Goal: Task Accomplishment & Management: Use online tool/utility

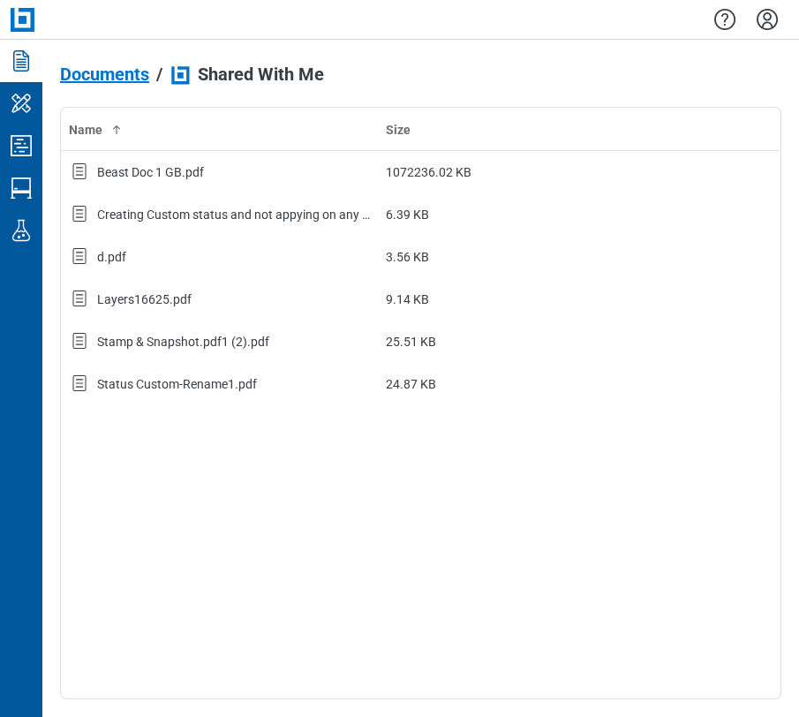
click at [59, 29] on div at bounding box center [420, 19] width 756 height 39
click at [120, 66] on span "Documents" at bounding box center [104, 73] width 89 height 19
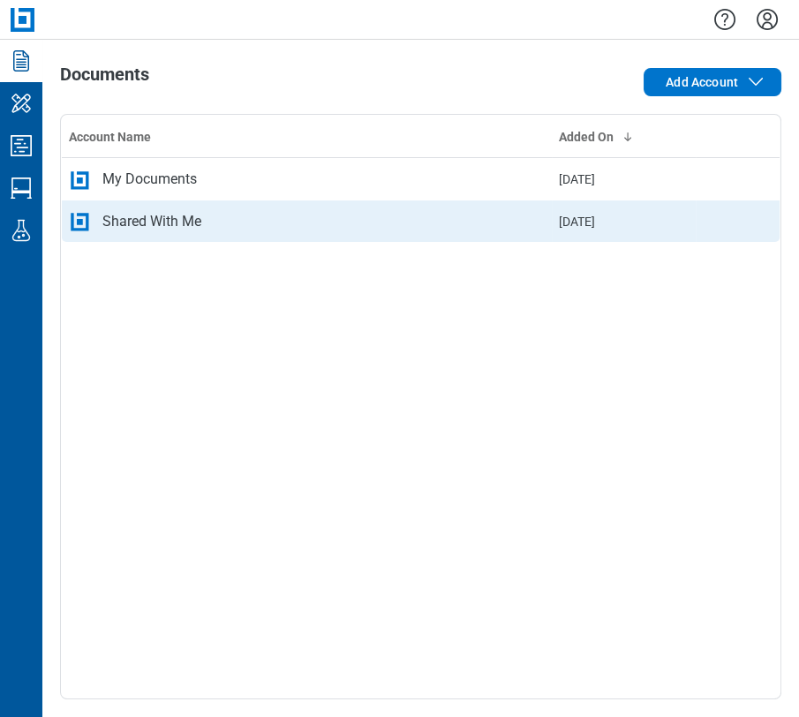
click at [240, 215] on div "Shared With Me" at bounding box center [307, 221] width 476 height 21
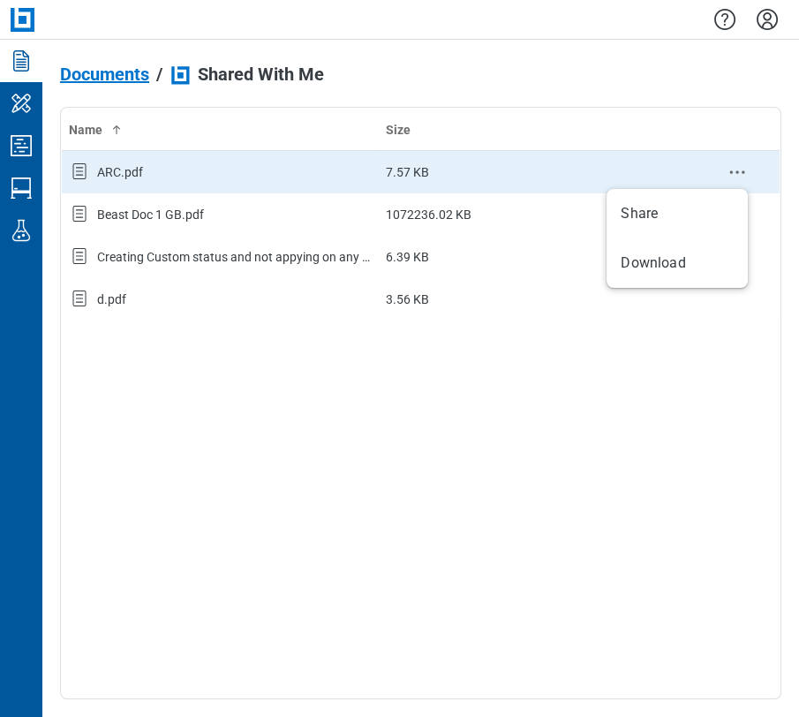
click at [731, 172] on circle "context-menu" at bounding box center [731, 172] width 3 height 3
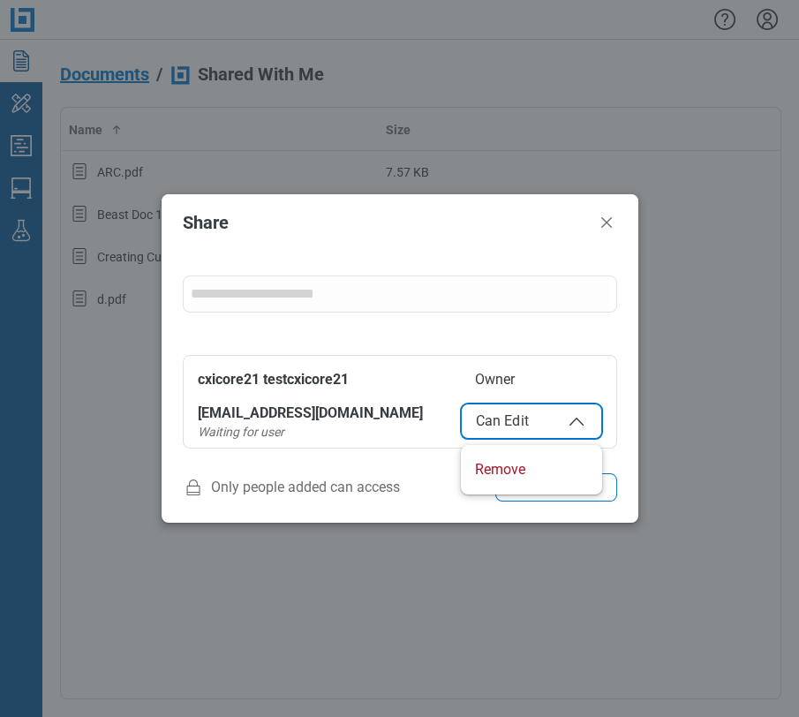
click at [484, 410] on span "Can Edit" at bounding box center [531, 420] width 111 height 21
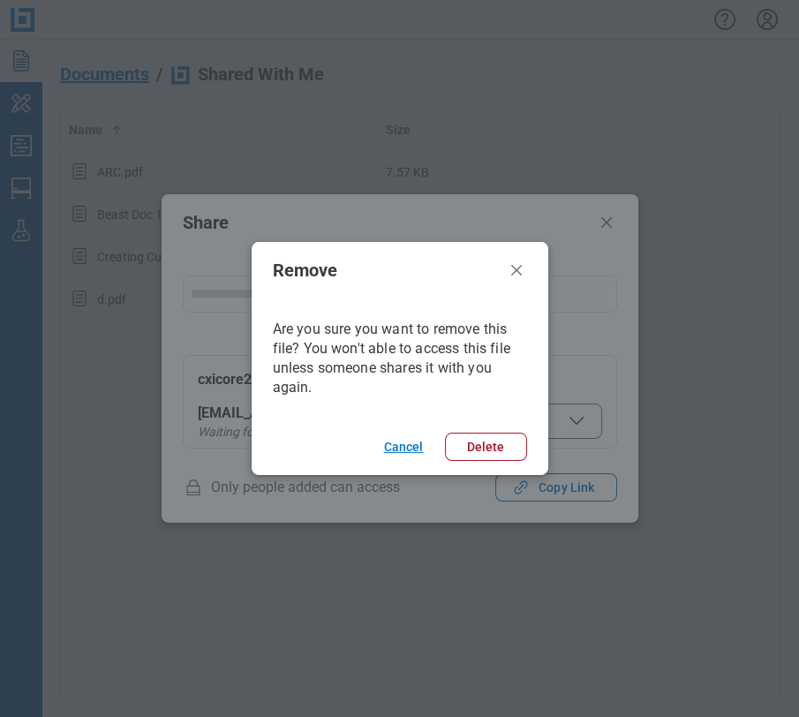
click at [417, 454] on button "Cancel" at bounding box center [404, 446] width 54 height 28
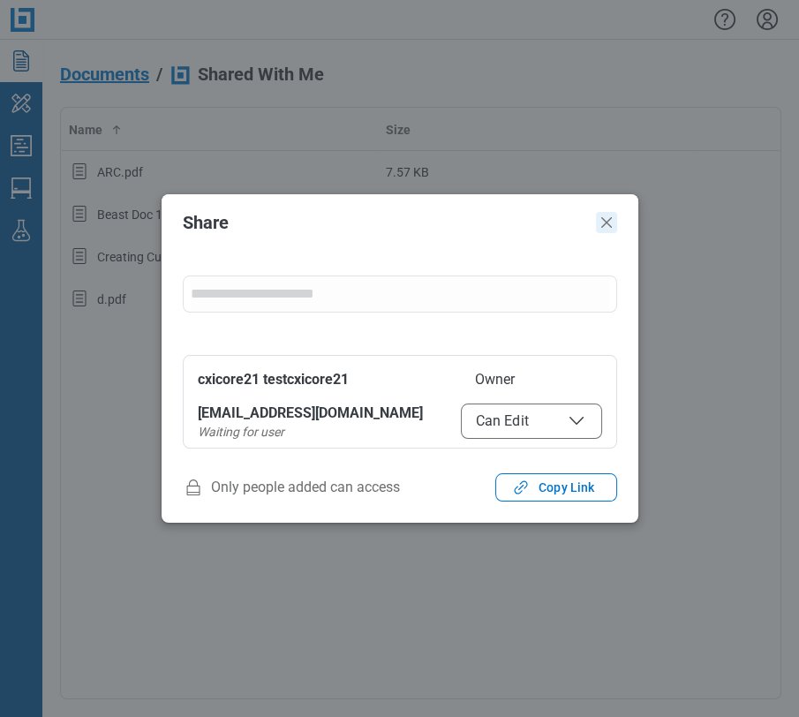
click at [608, 217] on icon "Close" at bounding box center [606, 222] width 21 height 21
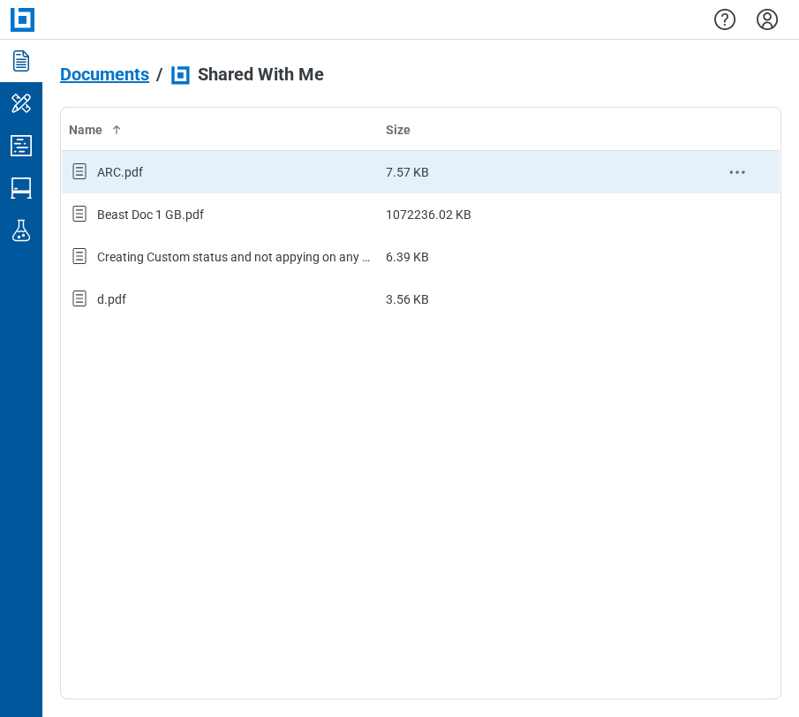
click at [191, 168] on div "ARC.pdf" at bounding box center [220, 172] width 303 height 23
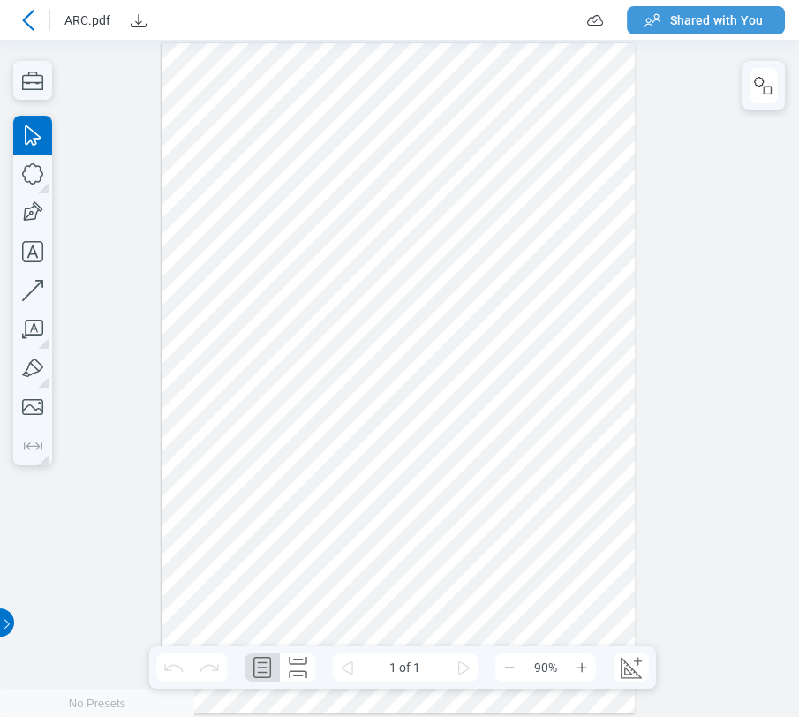
click at [660, 26] on icon "button" at bounding box center [652, 20] width 21 height 21
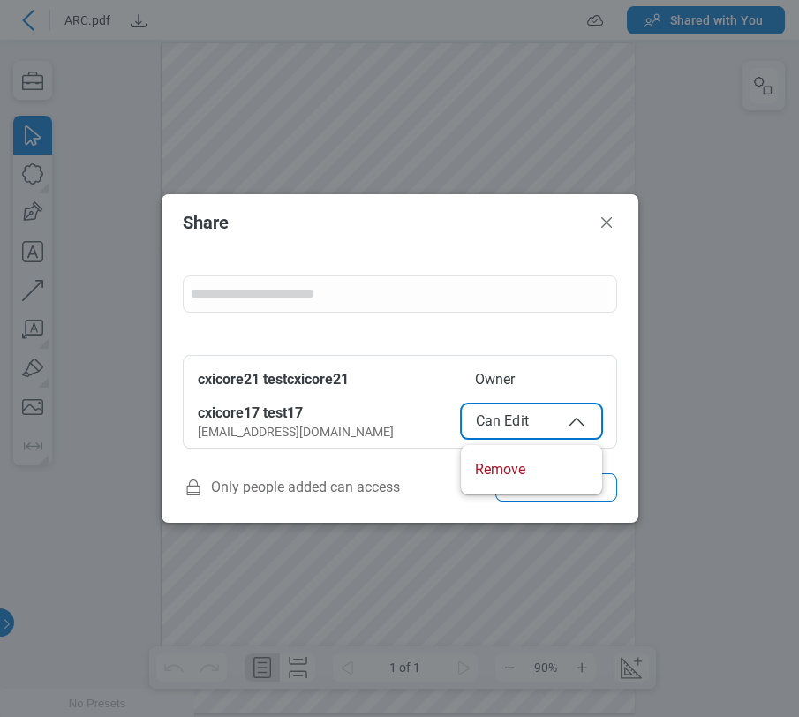
click at [557, 423] on span "Can Edit" at bounding box center [531, 420] width 111 height 21
click at [614, 214] on icon "Close" at bounding box center [606, 222] width 21 height 21
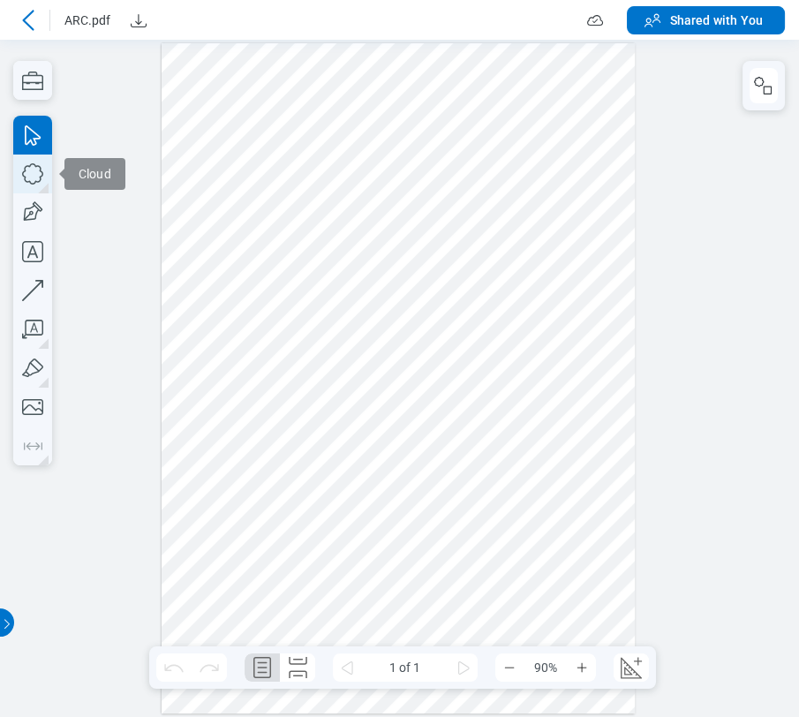
click at [41, 175] on icon "button" at bounding box center [32, 173] width 39 height 39
drag, startPoint x: 221, startPoint y: 86, endPoint x: 312, endPoint y: 169, distance: 123.7
click at [312, 169] on div at bounding box center [398, 378] width 474 height 671
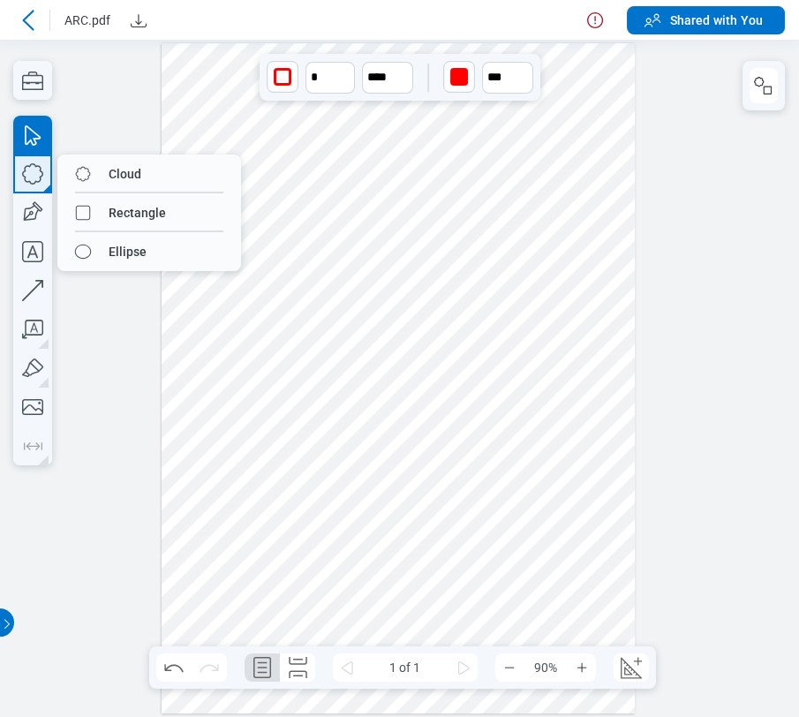
click at [30, 184] on icon "button" at bounding box center [32, 173] width 39 height 39
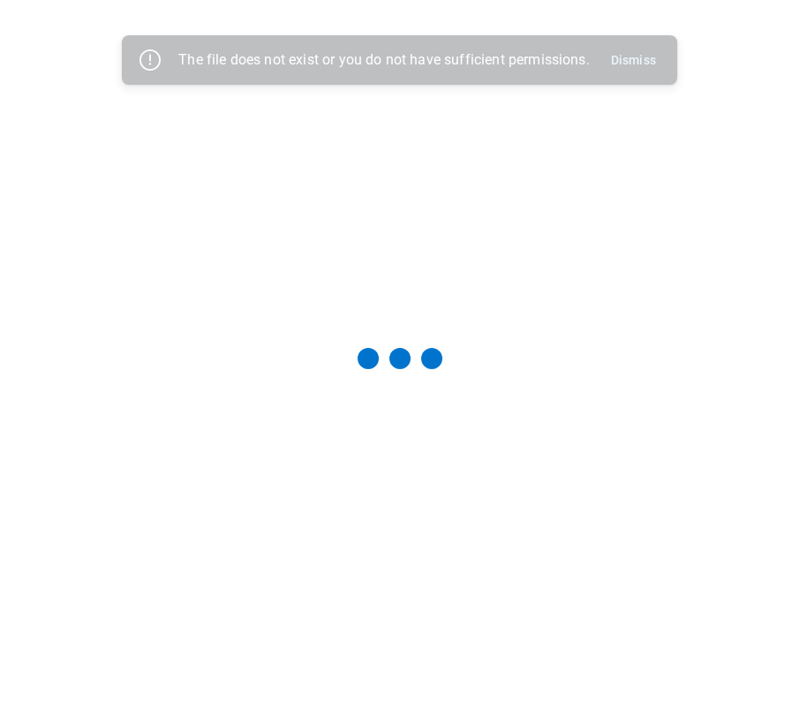
click at [99, 243] on div at bounding box center [399, 358] width 742 height 660
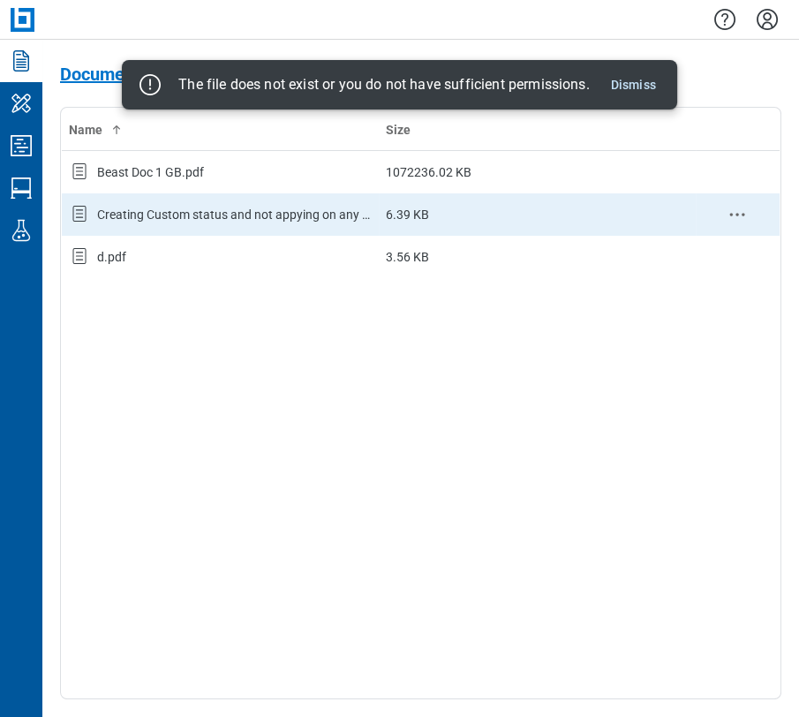
drag, startPoint x: 198, startPoint y: 329, endPoint x: 339, endPoint y: 228, distance: 173.9
click at [199, 330] on div "Name Size Beast Doc 1 GB.pdf 1072236.02 KB Creating Custom status and not appyi…" at bounding box center [420, 403] width 721 height 592
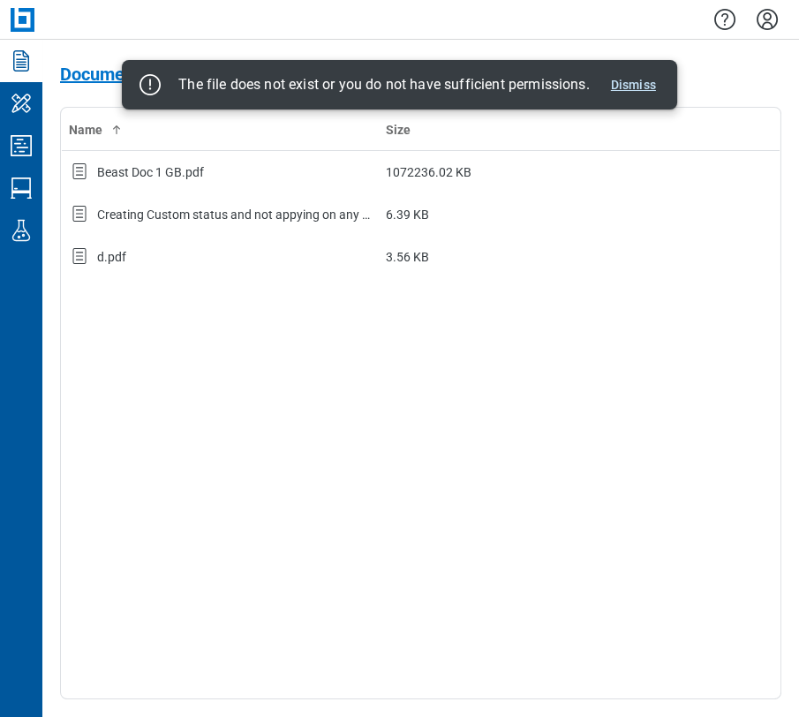
click at [646, 83] on button "Dismiss" at bounding box center [633, 84] width 59 height 21
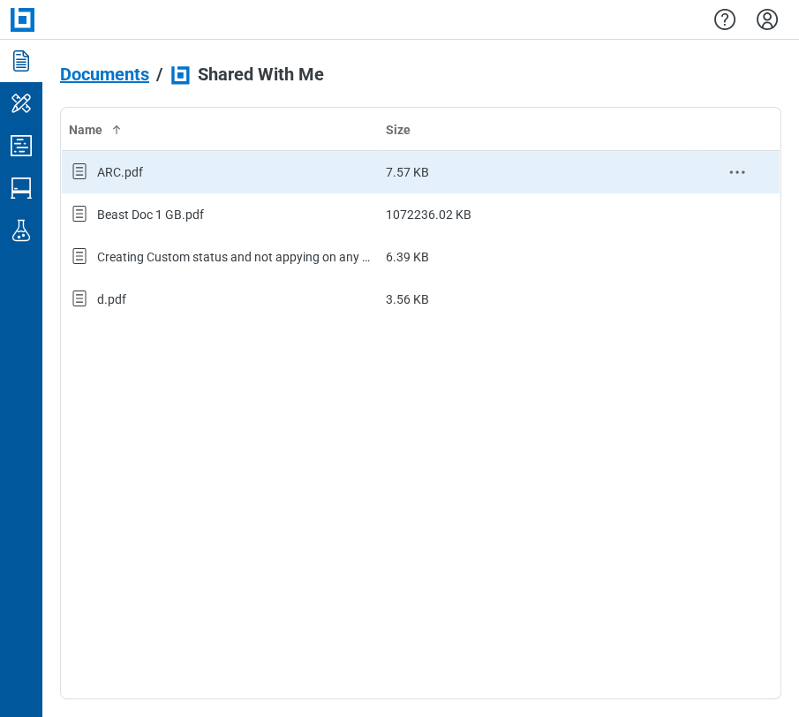
click at [191, 182] on div "ARC.pdf" at bounding box center [220, 172] width 303 height 23
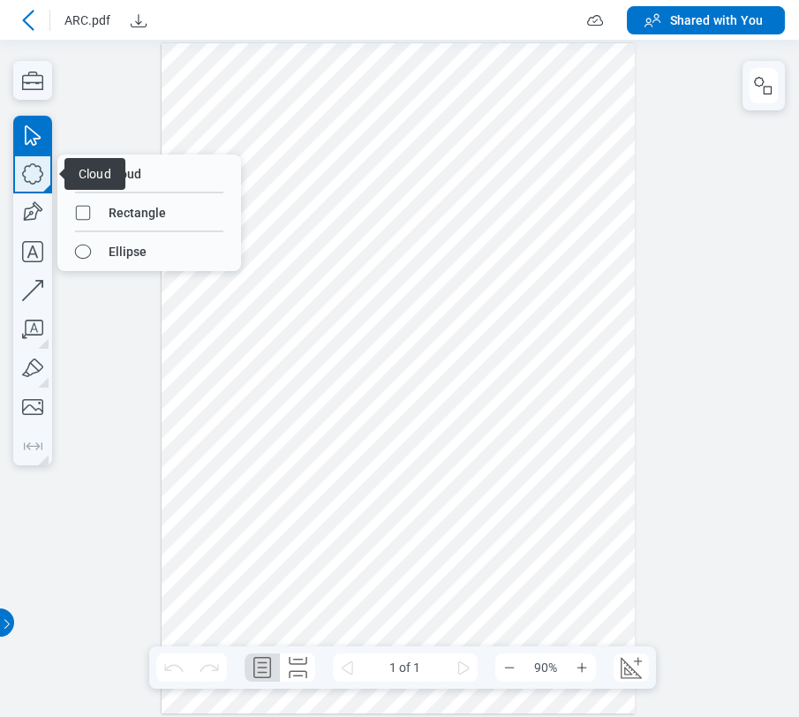
click at [33, 177] on icon "button" at bounding box center [32, 173] width 39 height 39
click at [170, 106] on div at bounding box center [398, 378] width 474 height 671
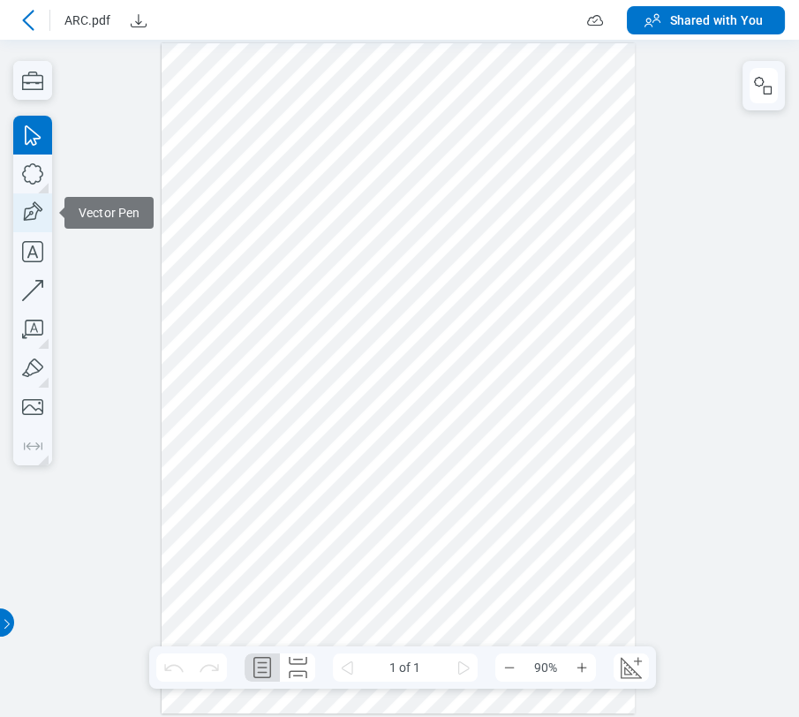
click at [40, 205] on icon "button" at bounding box center [32, 212] width 39 height 39
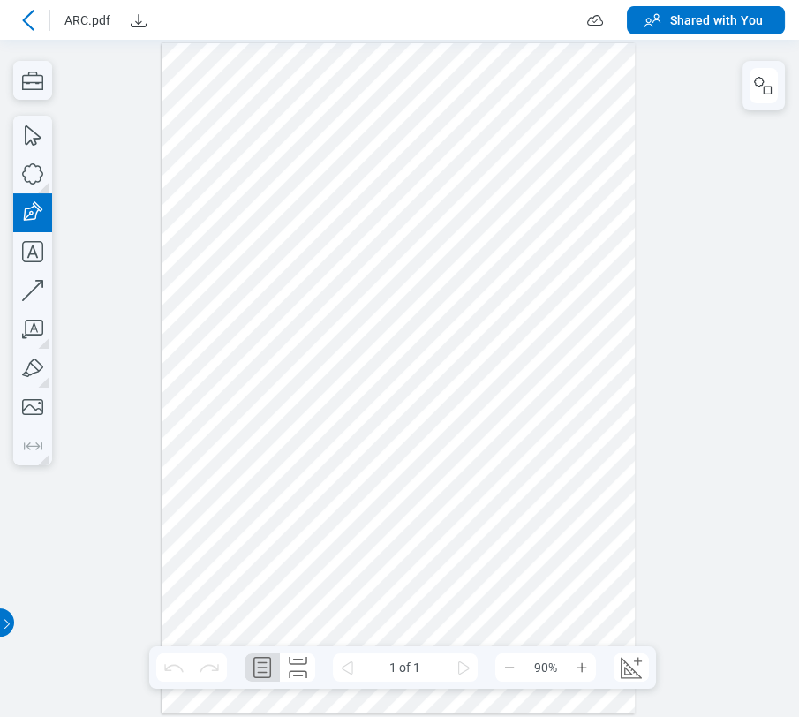
drag, startPoint x: 176, startPoint y: 59, endPoint x: 258, endPoint y: 165, distance: 133.4
click at [258, 165] on div at bounding box center [398, 378] width 474 height 671
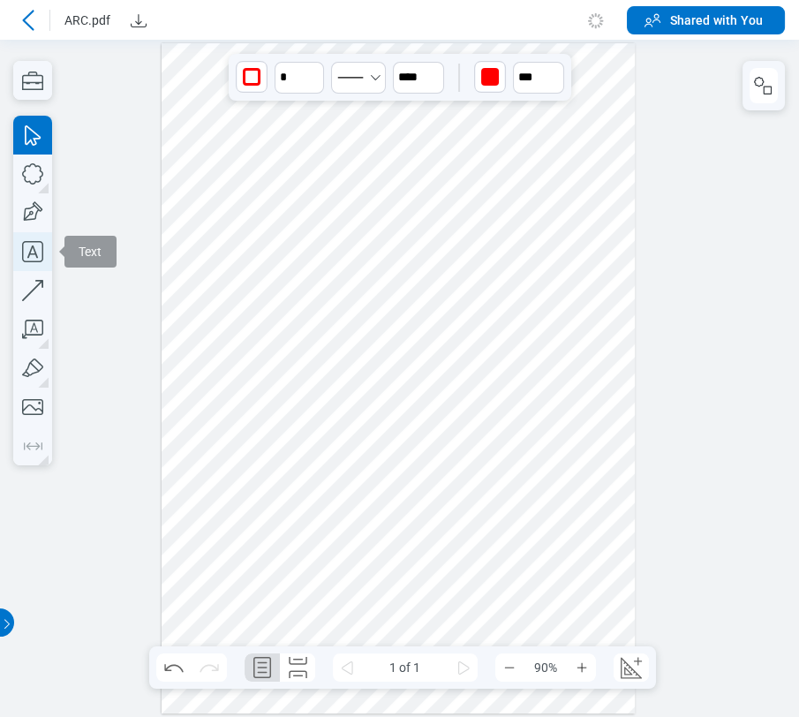
click at [28, 246] on icon "button" at bounding box center [32, 251] width 39 height 39
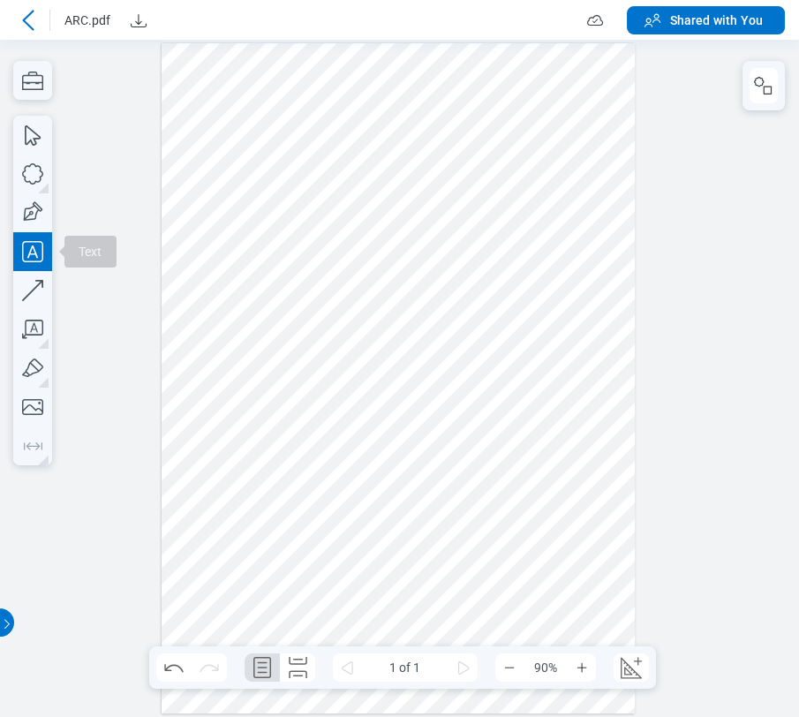
click at [184, 212] on div at bounding box center [398, 378] width 474 height 671
click at [217, 271] on div at bounding box center [398, 378] width 474 height 671
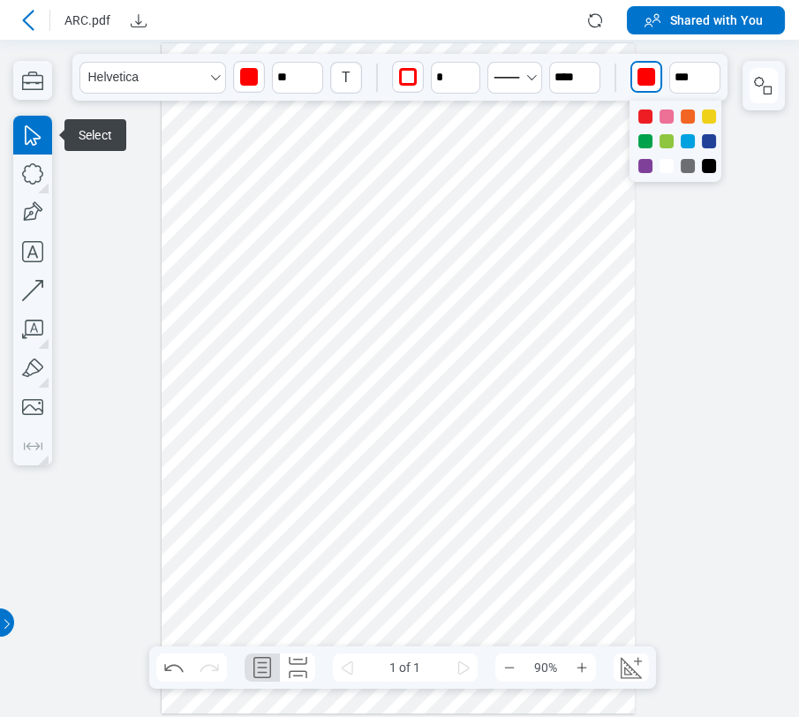
click at [642, 78] on div "button" at bounding box center [646, 77] width 18 height 18
drag, startPoint x: 664, startPoint y: 112, endPoint x: 683, endPoint y: 69, distance: 47.4
click at [663, 111] on div at bounding box center [666, 116] width 14 height 14
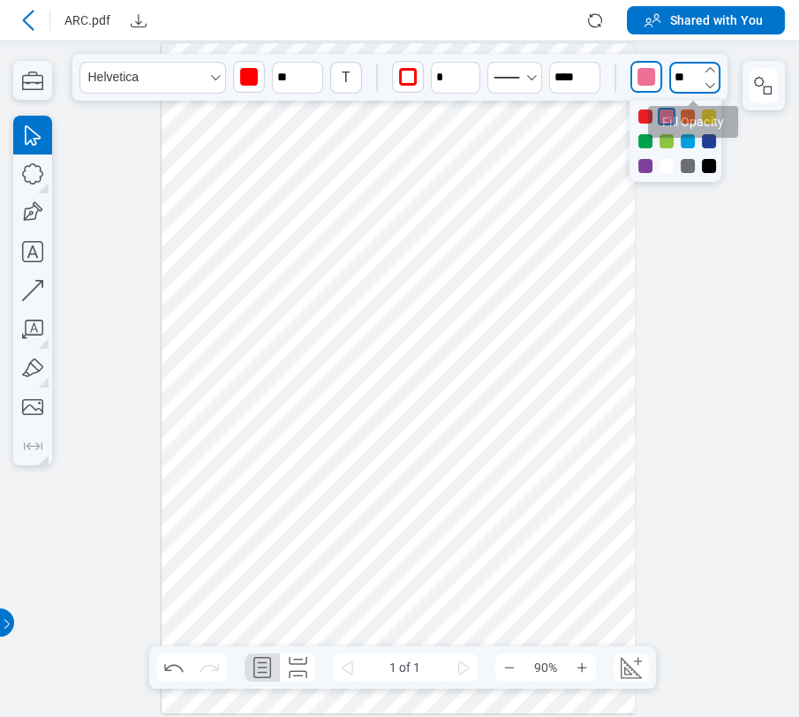
click at [684, 63] on input "**" at bounding box center [694, 78] width 51 height 32
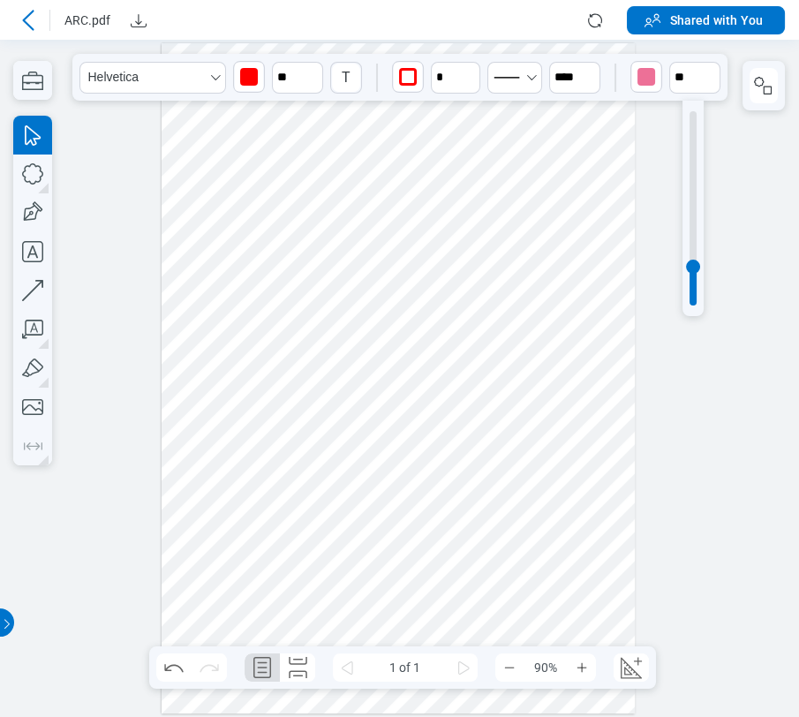
click at [686, 121] on div at bounding box center [692, 208] width 21 height 215
type input "**"
click at [691, 129] on div at bounding box center [692, 208] width 7 height 194
click at [578, 158] on div at bounding box center [398, 378] width 474 height 671
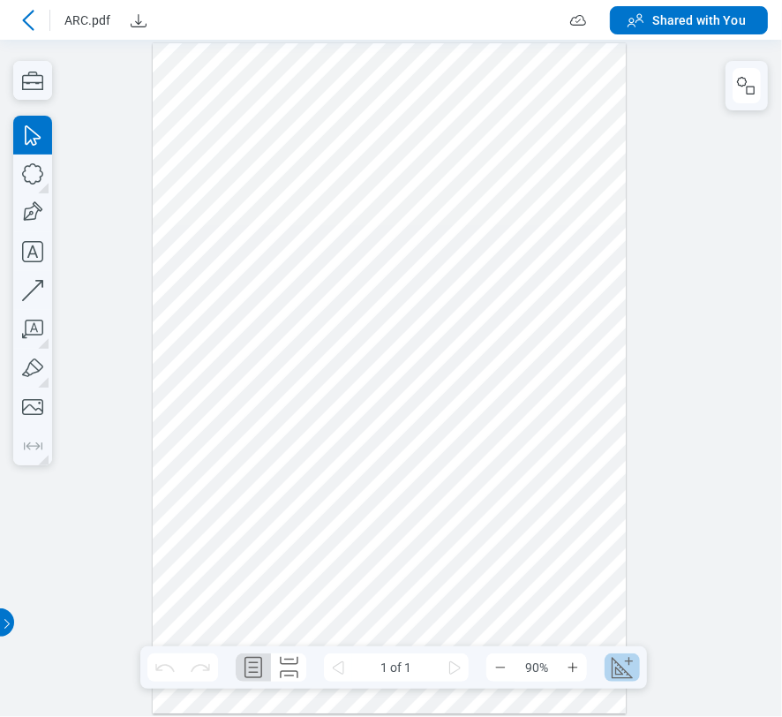
click at [633, 665] on icon "Create Scale" at bounding box center [622, 667] width 28 height 28
select select "**"
select select "***"
select select "**********"
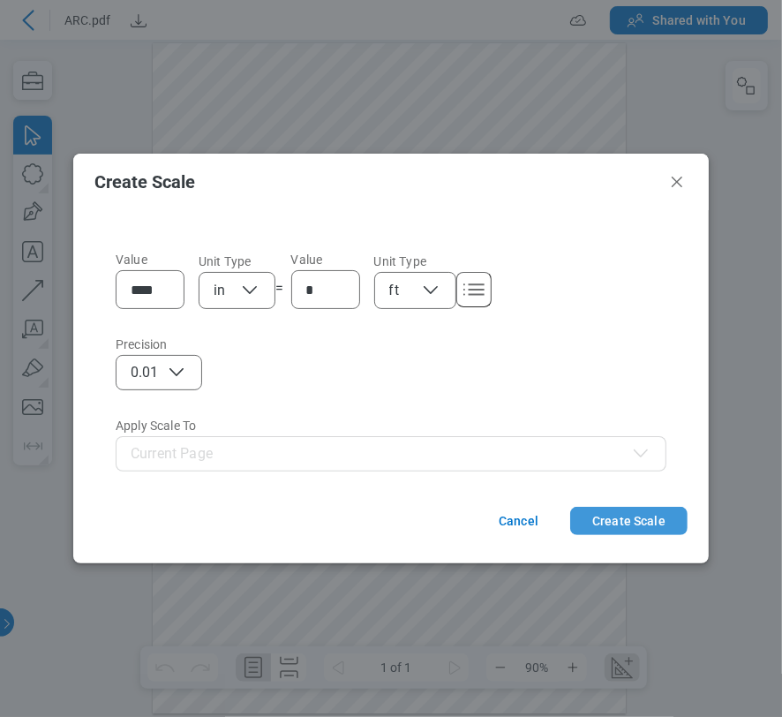
click at [617, 523] on button "Create Scale" at bounding box center [628, 521] width 117 height 28
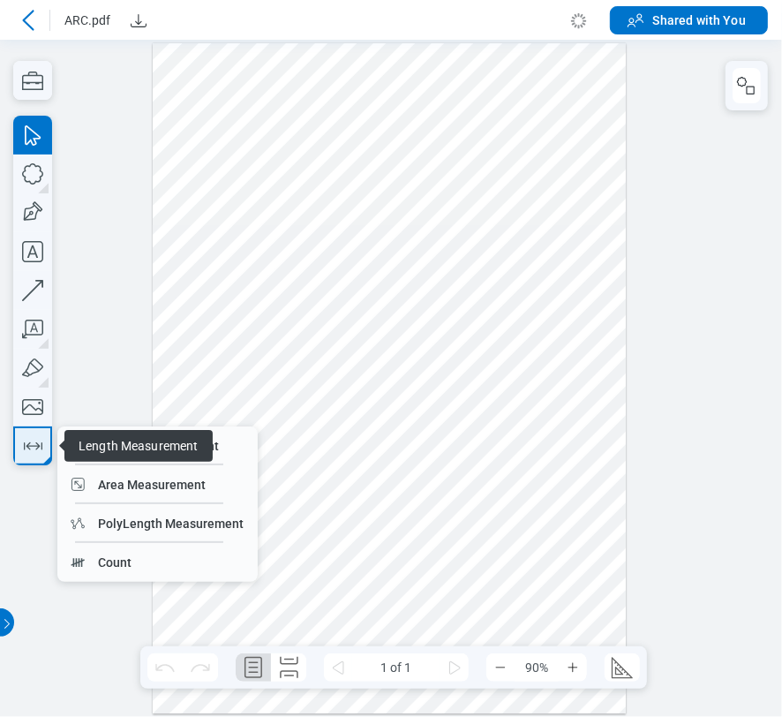
click at [28, 440] on icon "button" at bounding box center [33, 446] width 28 height 28
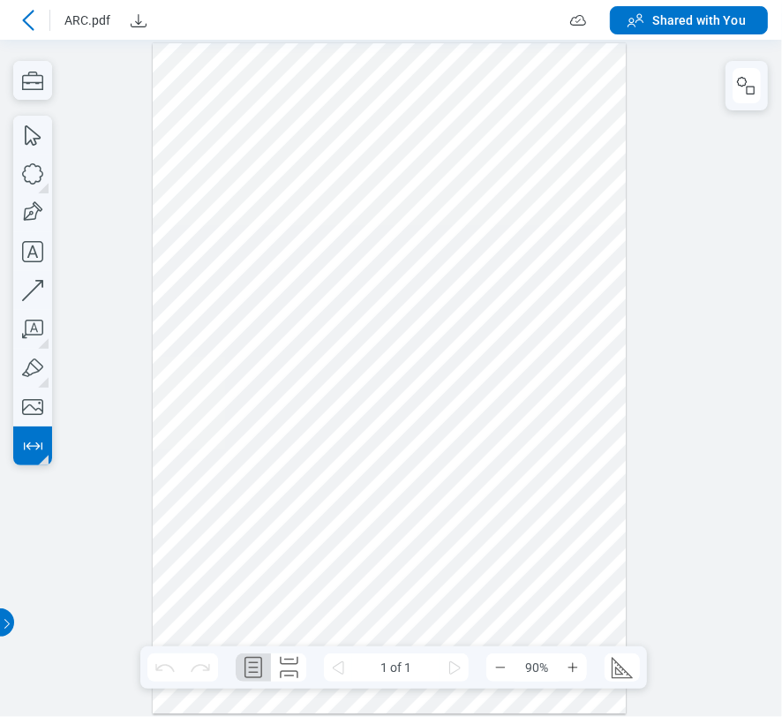
click at [188, 385] on div at bounding box center [390, 378] width 474 height 671
click at [385, 384] on div at bounding box center [390, 378] width 474 height 671
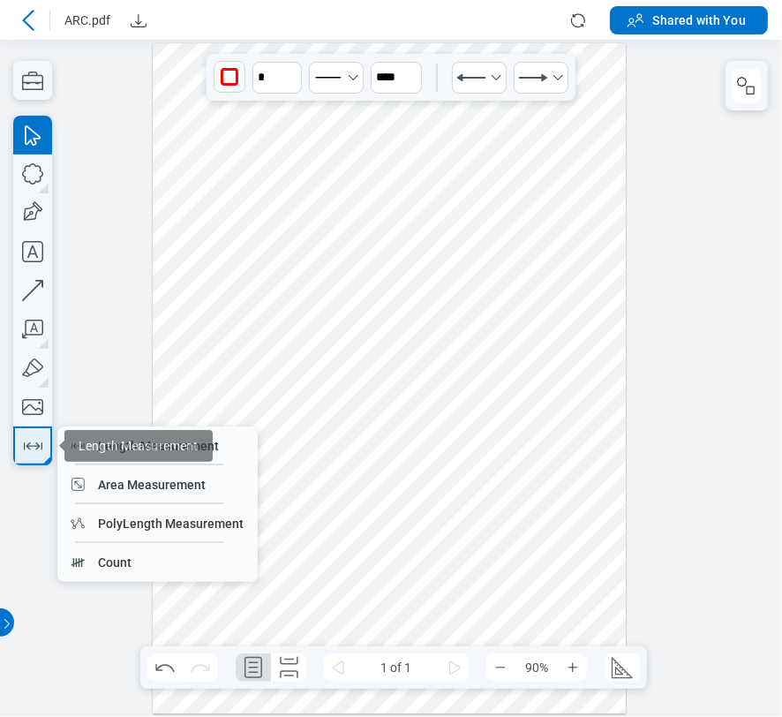
click at [25, 450] on icon "button" at bounding box center [33, 446] width 28 height 28
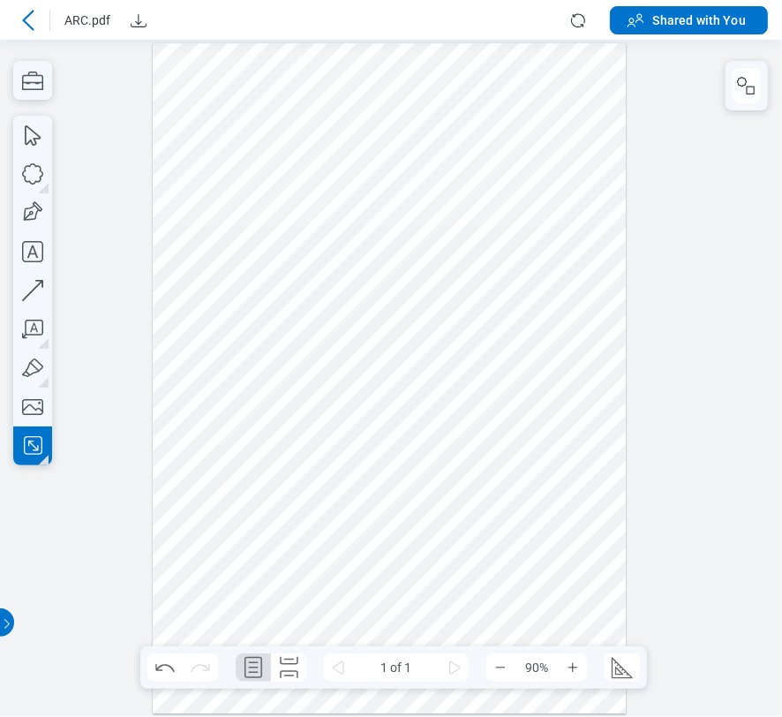
drag, startPoint x: 222, startPoint y: 402, endPoint x: 372, endPoint y: 512, distance: 185.7
click at [372, 512] on div at bounding box center [390, 378] width 474 height 671
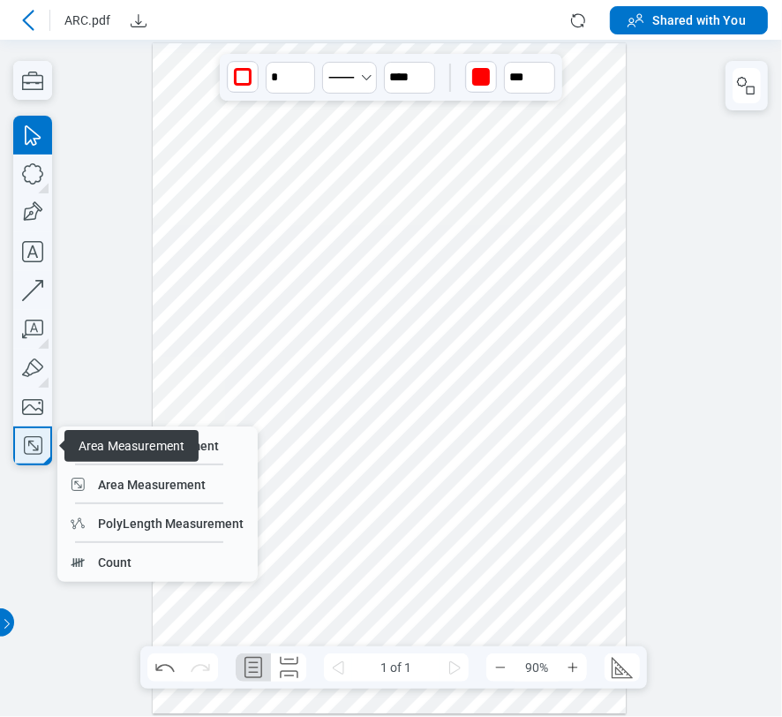
click at [41, 442] on rect "button" at bounding box center [34, 446] width 18 height 18
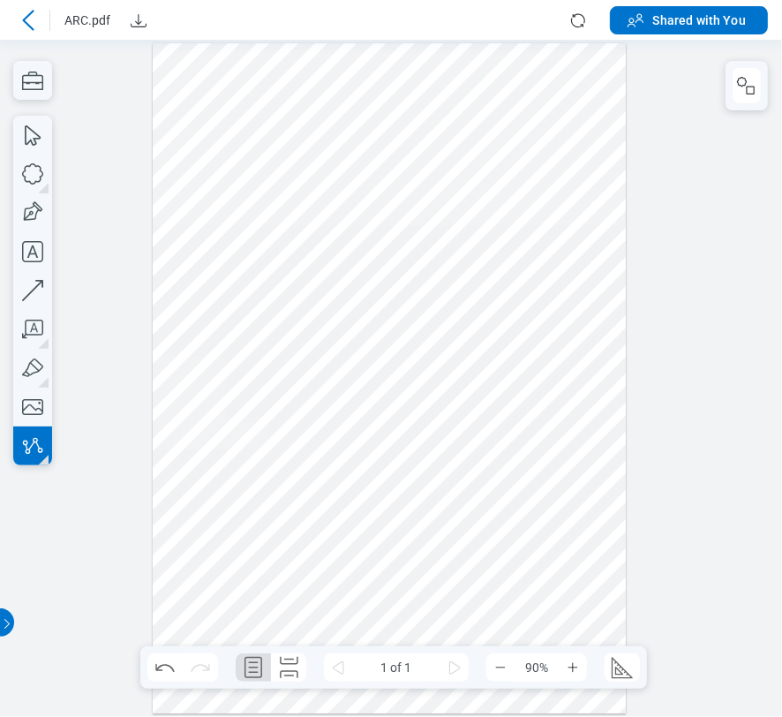
click at [217, 552] on div at bounding box center [390, 378] width 474 height 671
click at [362, 556] on div at bounding box center [390, 378] width 474 height 671
click at [437, 494] on div at bounding box center [390, 378] width 474 height 671
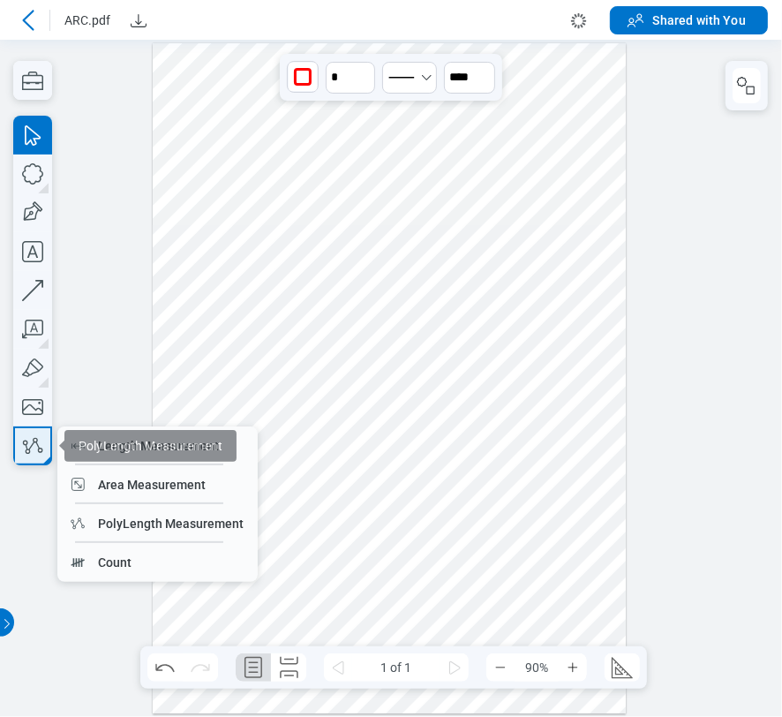
click at [14, 447] on button "button" at bounding box center [32, 445] width 39 height 39
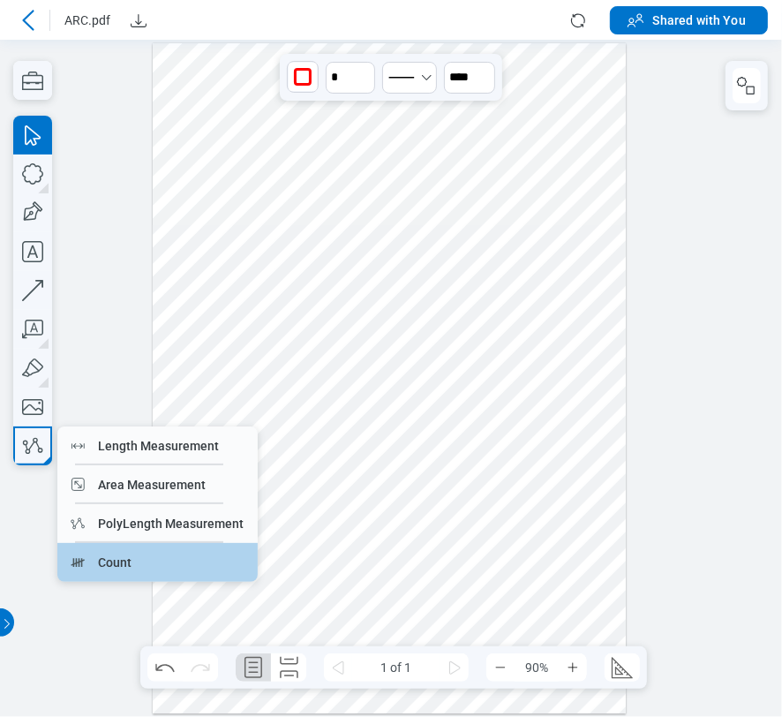
drag, startPoint x: 73, startPoint y: 507, endPoint x: 73, endPoint y: 546, distance: 39.7
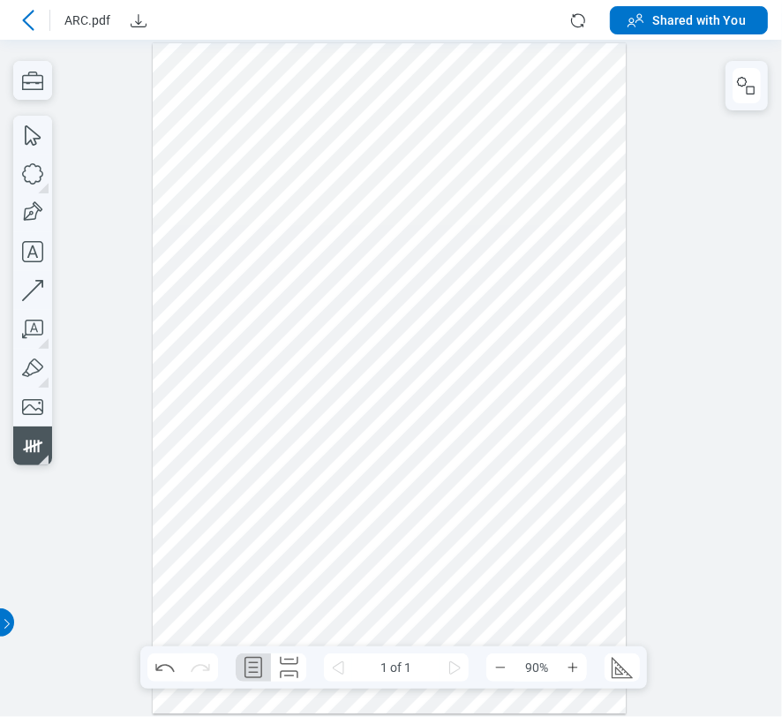
click at [418, 462] on div at bounding box center [390, 378] width 474 height 671
click at [526, 356] on div at bounding box center [390, 378] width 474 height 671
click at [41, 456] on icon "button" at bounding box center [33, 446] width 28 height 28
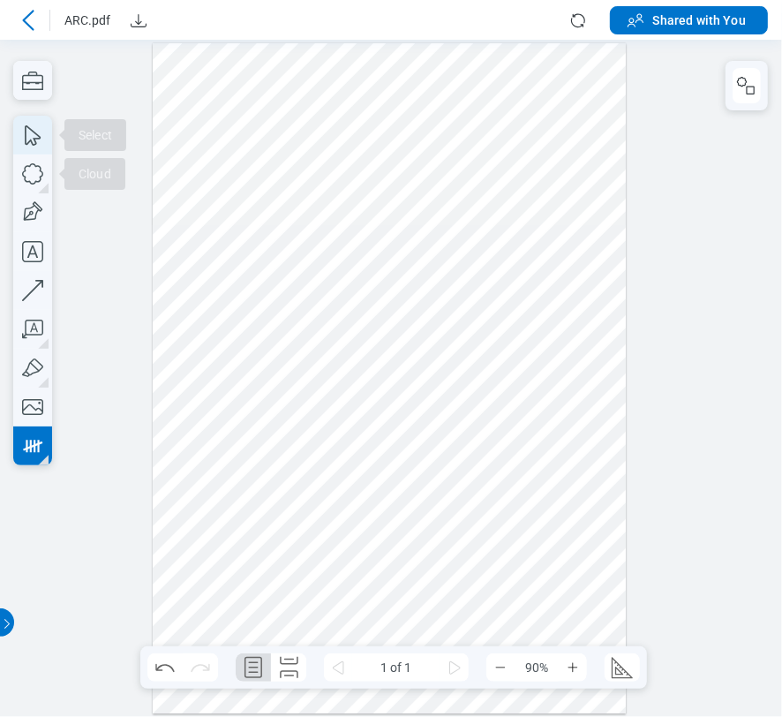
click at [36, 141] on icon "button" at bounding box center [32, 135] width 39 height 39
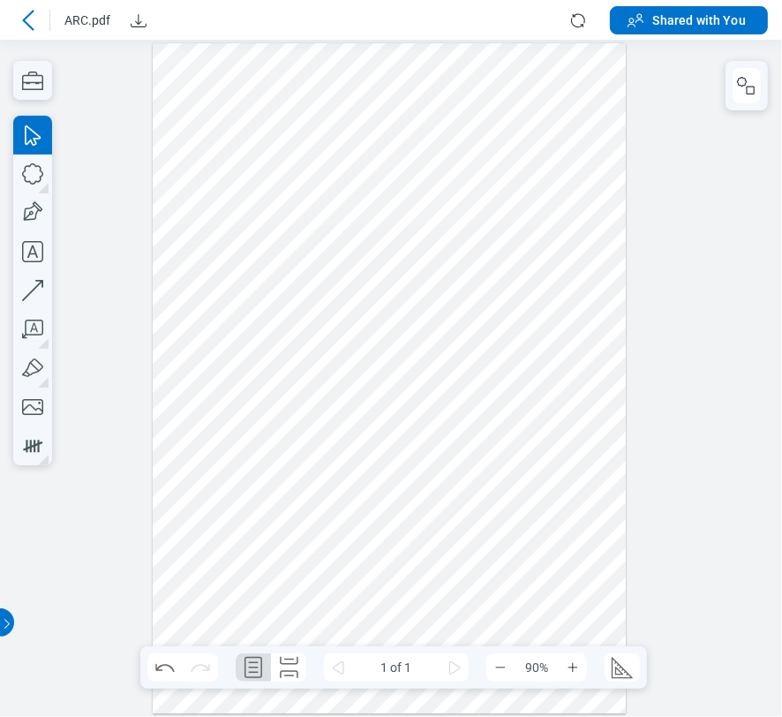
click at [527, 105] on div at bounding box center [390, 378] width 474 height 671
click at [741, 88] on icon "button" at bounding box center [746, 85] width 21 height 21
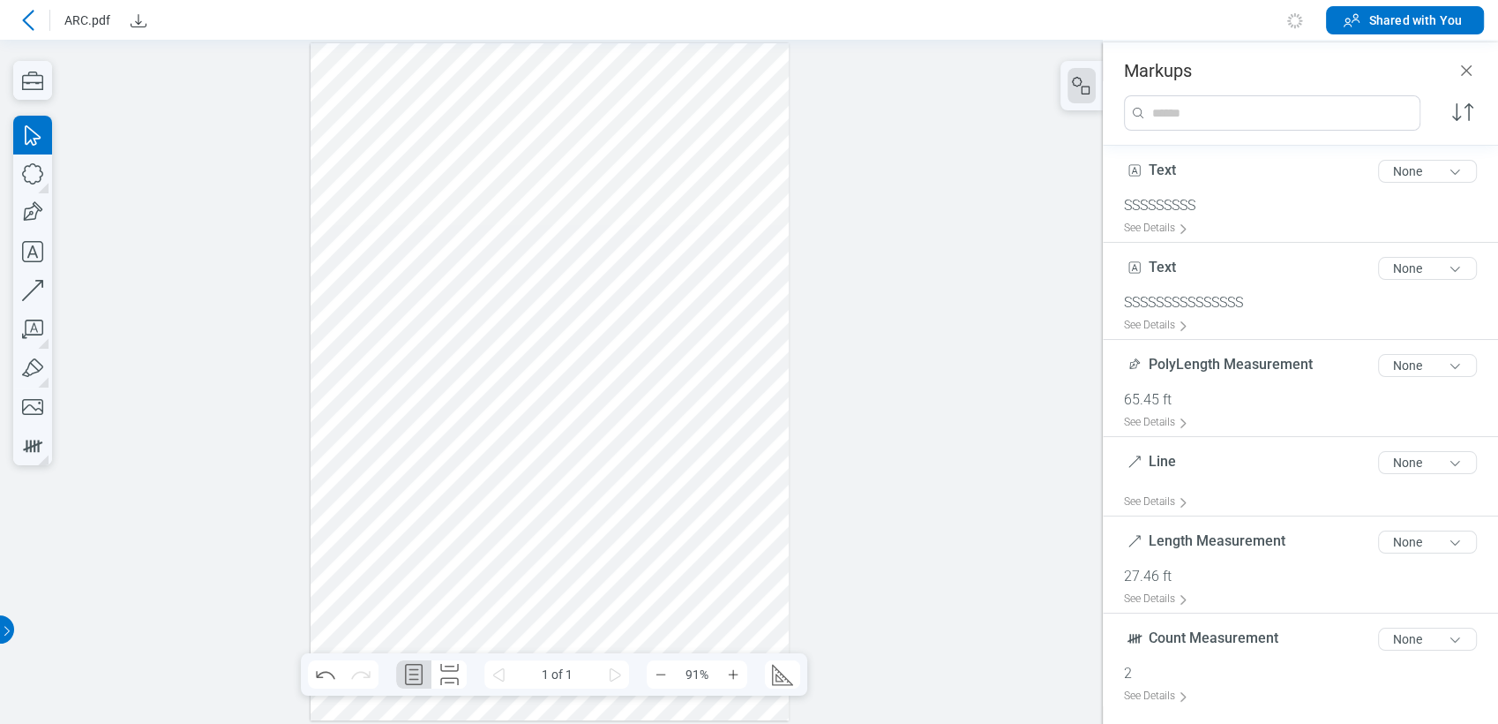
click at [435, 434] on div at bounding box center [550, 382] width 479 height 678
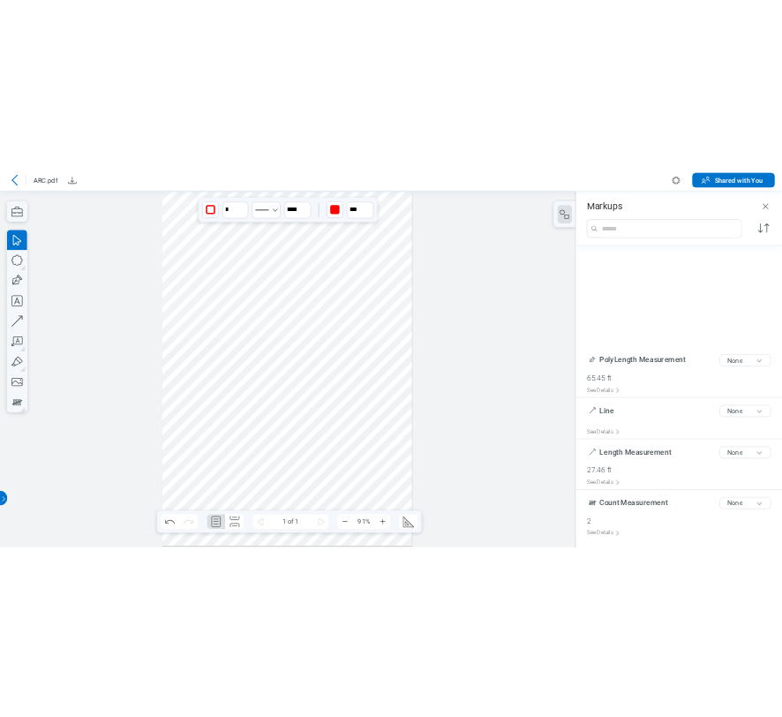
scroll to position [261, 0]
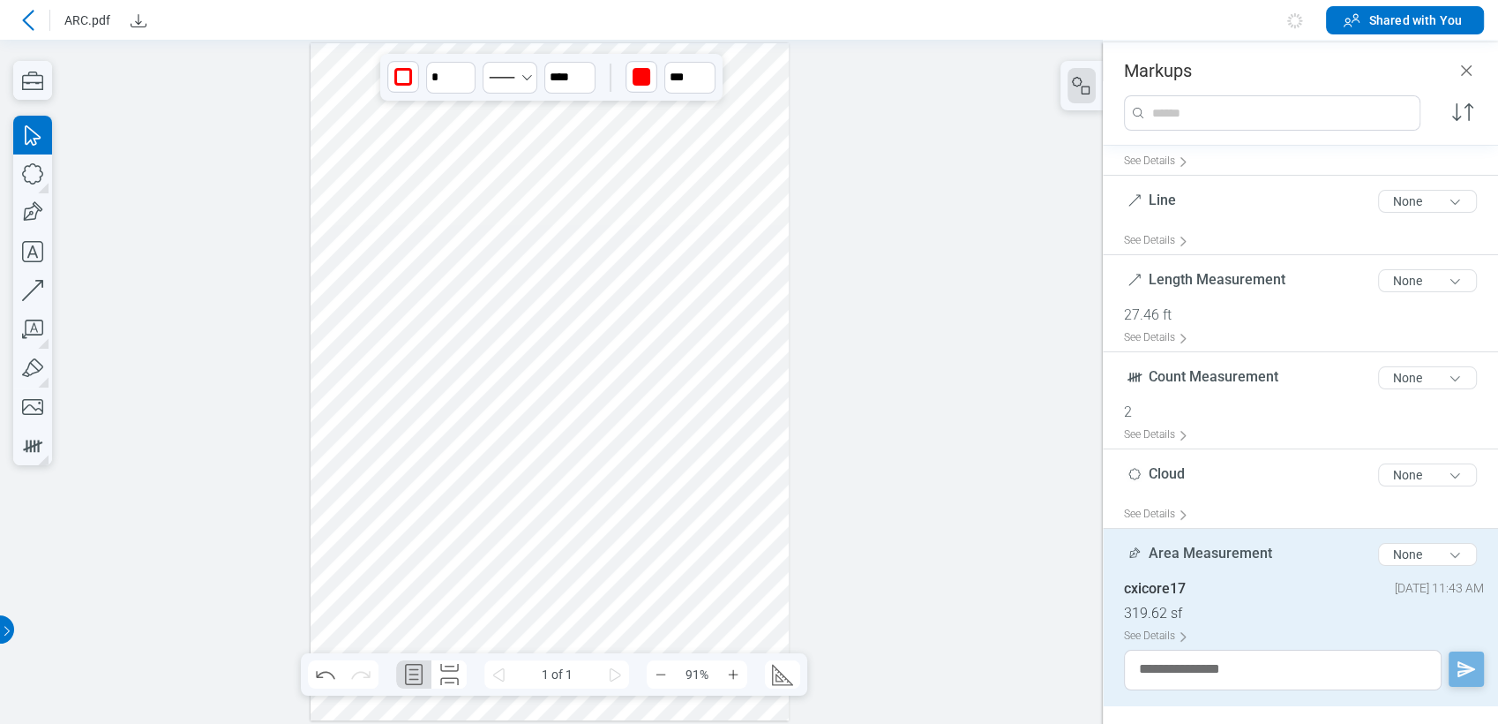
click at [448, 379] on div at bounding box center [550, 382] width 479 height 678
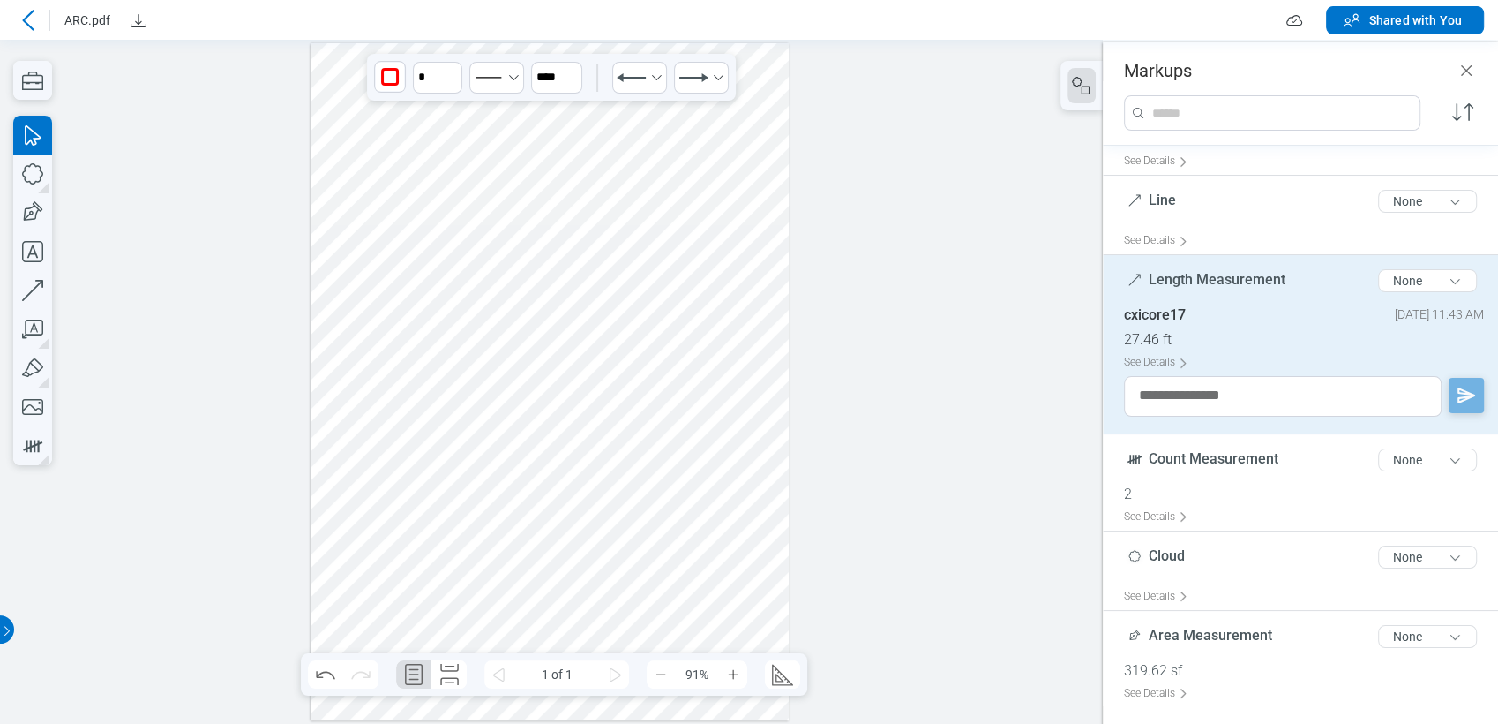
click at [798, 71] on header "Markups" at bounding box center [1300, 61] width 395 height 39
click at [798, 69] on icon "Close" at bounding box center [1466, 70] width 21 height 21
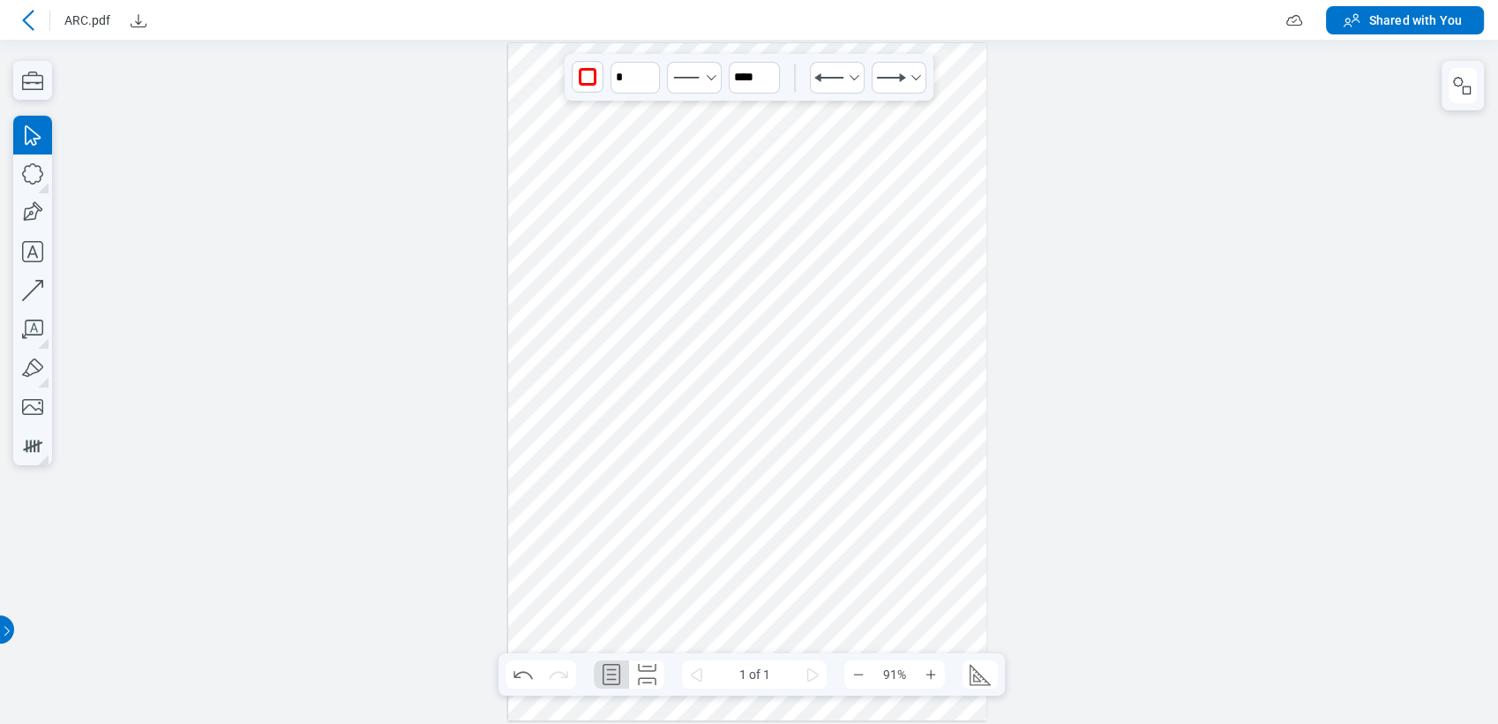
click at [798, 209] on div at bounding box center [749, 382] width 1498 height 684
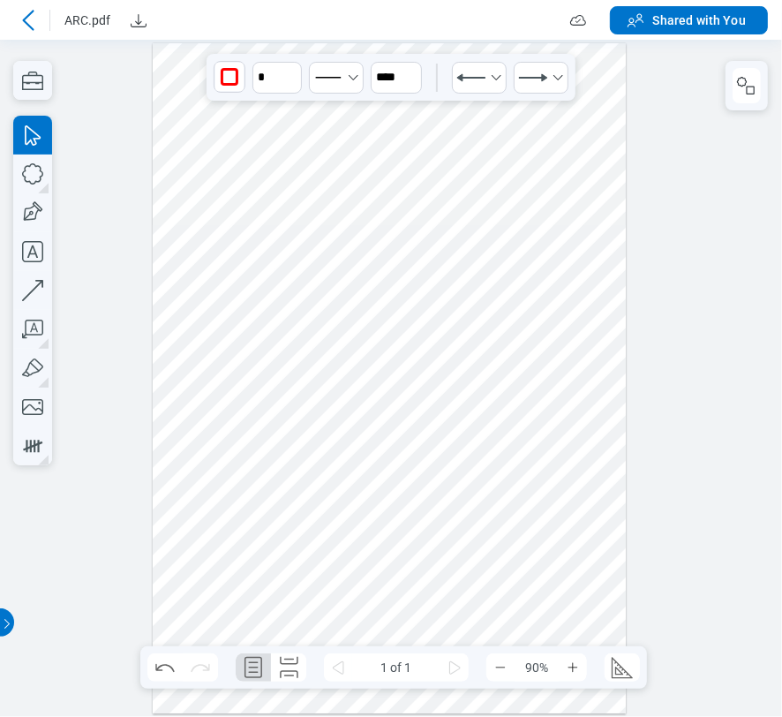
click at [558, 165] on div at bounding box center [390, 378] width 474 height 671
click at [589, 293] on div at bounding box center [390, 378] width 474 height 671
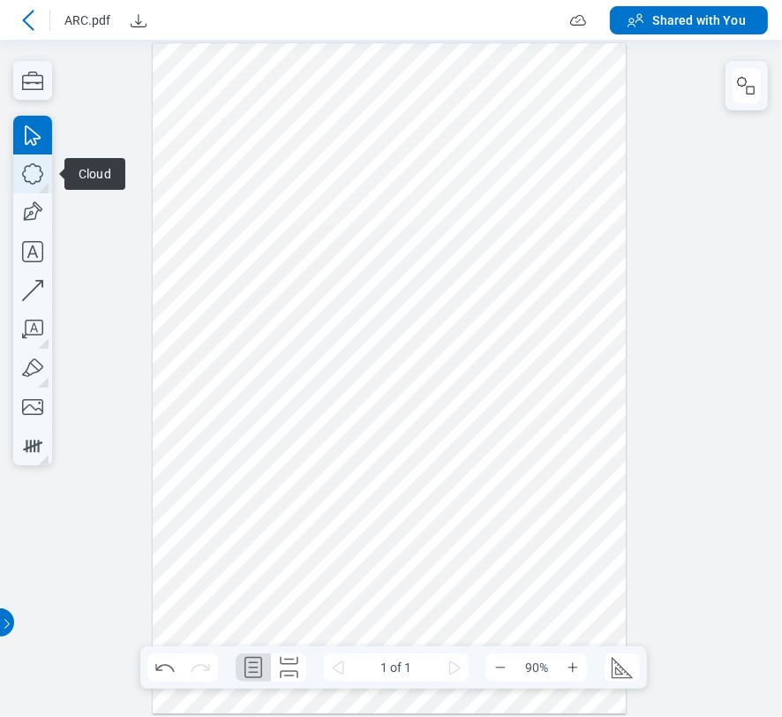
click at [44, 172] on icon "button" at bounding box center [32, 173] width 39 height 39
drag, startPoint x: 452, startPoint y: 289, endPoint x: 524, endPoint y: 313, distance: 76.5
click at [524, 313] on div at bounding box center [390, 378] width 474 height 671
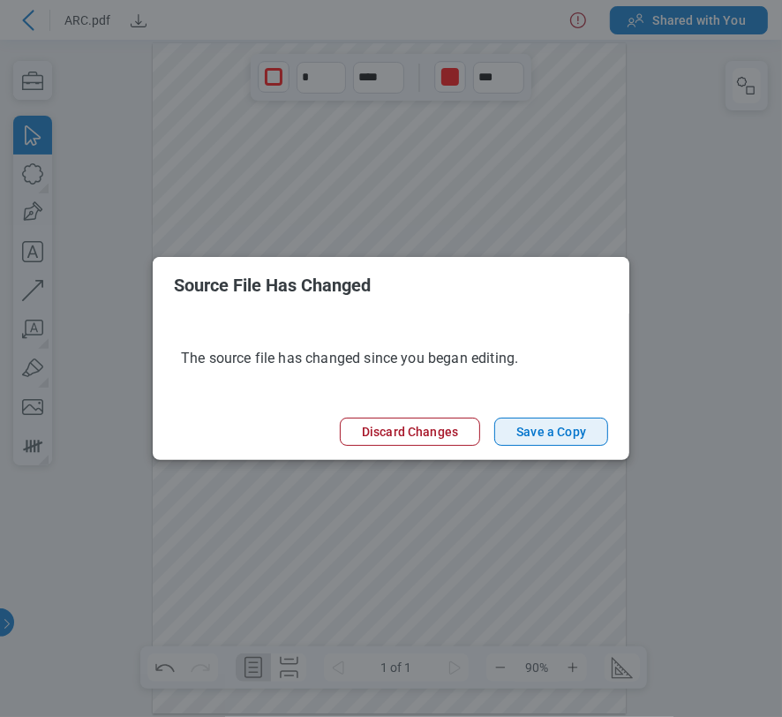
click at [564, 429] on button "Save a Copy" at bounding box center [551, 431] width 114 height 28
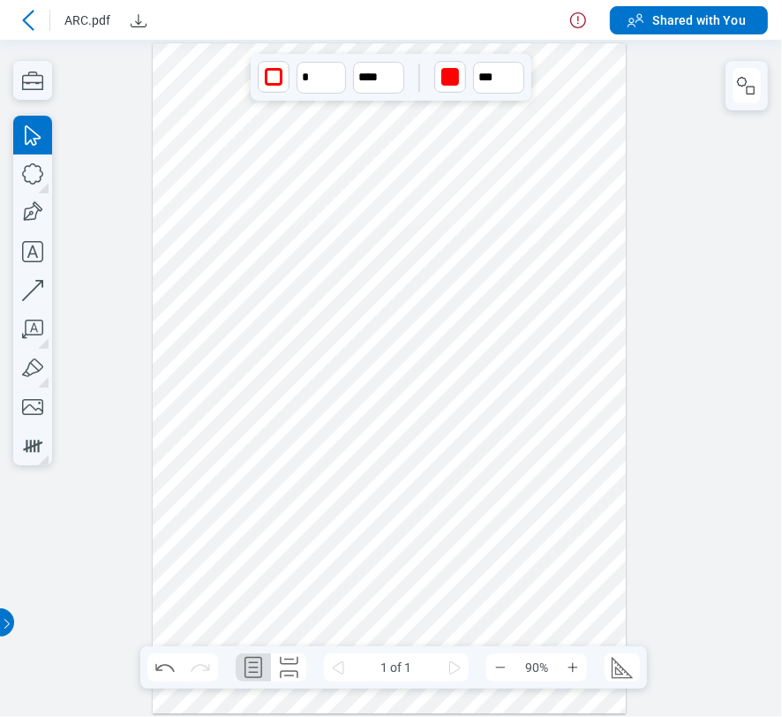
click at [24, 26] on icon at bounding box center [28, 20] width 21 height 21
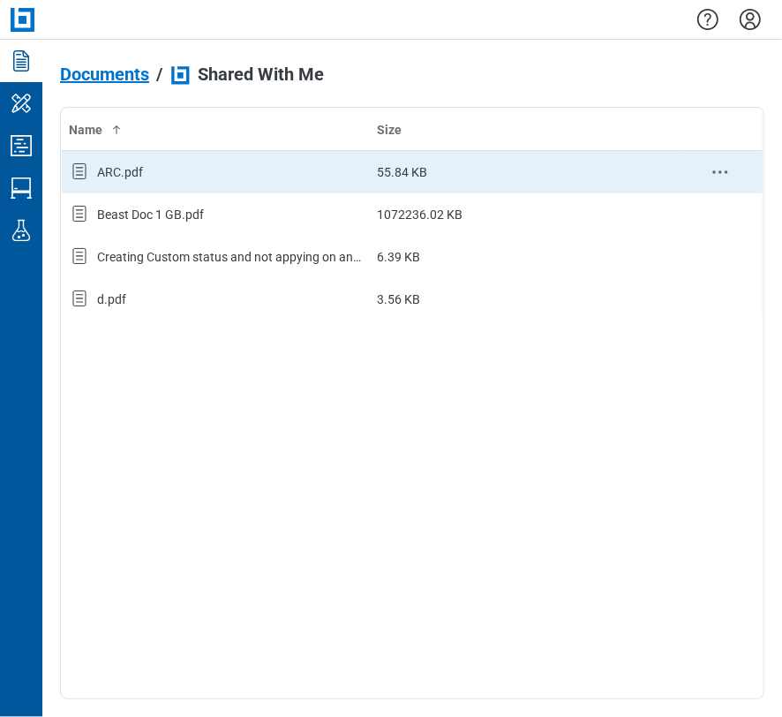
click at [159, 172] on div "ARC.pdf" at bounding box center [216, 172] width 294 height 23
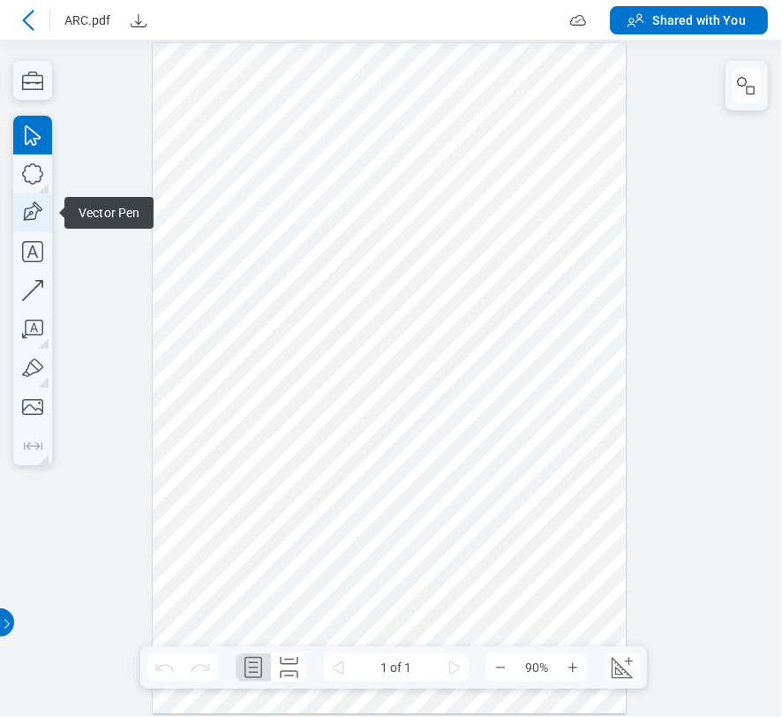
click at [27, 217] on icon "button" at bounding box center [32, 213] width 26 height 26
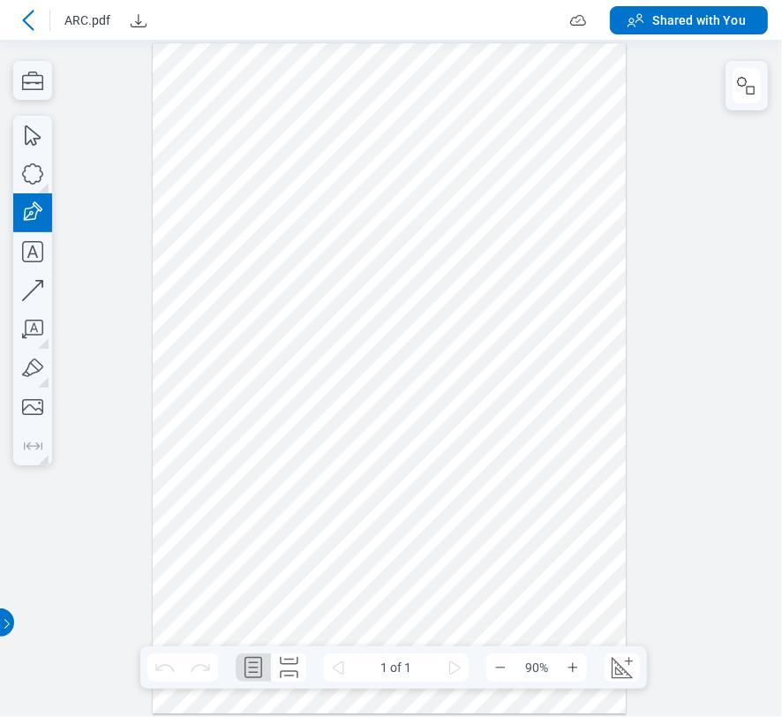
drag, startPoint x: 183, startPoint y: 247, endPoint x: 197, endPoint y: 300, distance: 54.8
click at [197, 300] on div at bounding box center [390, 378] width 474 height 671
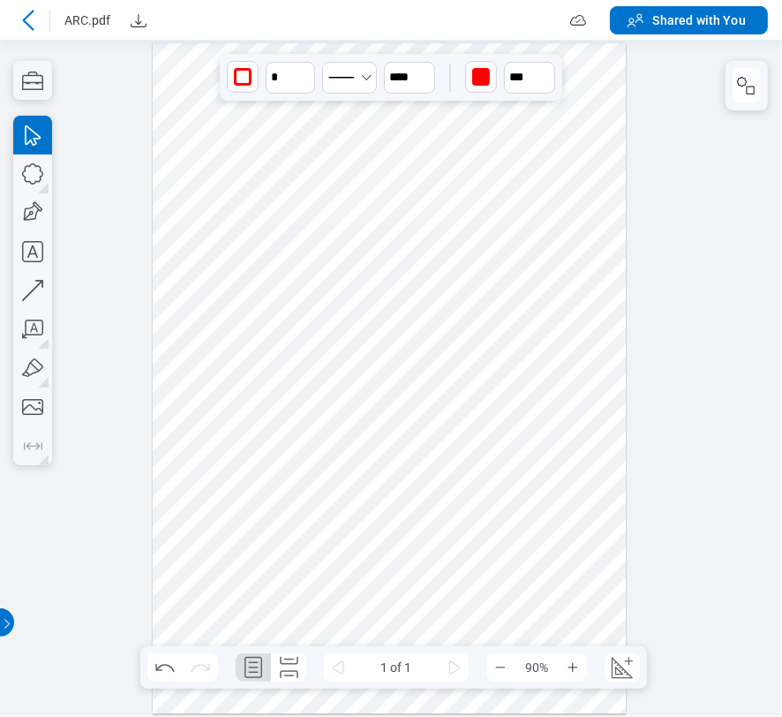
click at [26, 20] on icon at bounding box center [28, 20] width 21 height 21
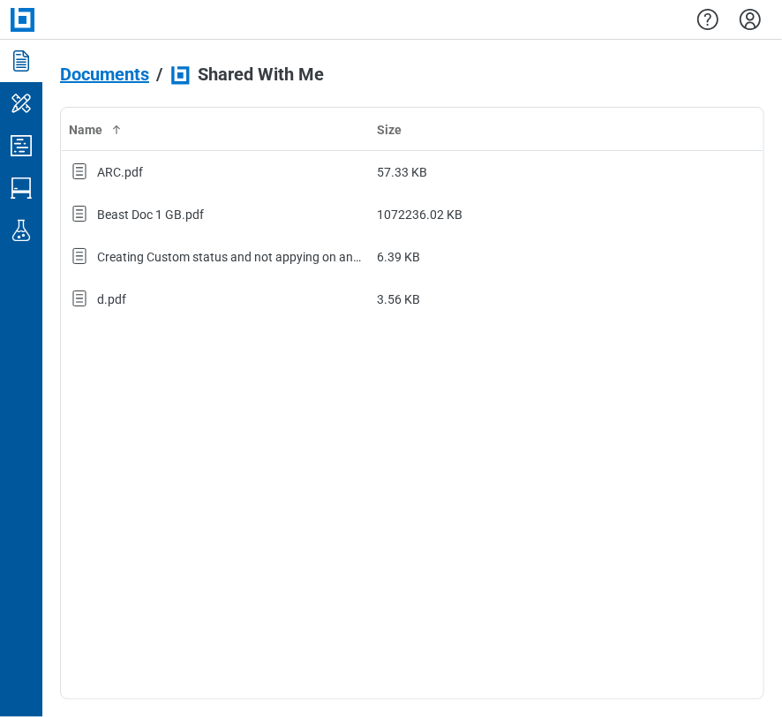
click at [20, 81] on link "Documents" at bounding box center [21, 61] width 42 height 42
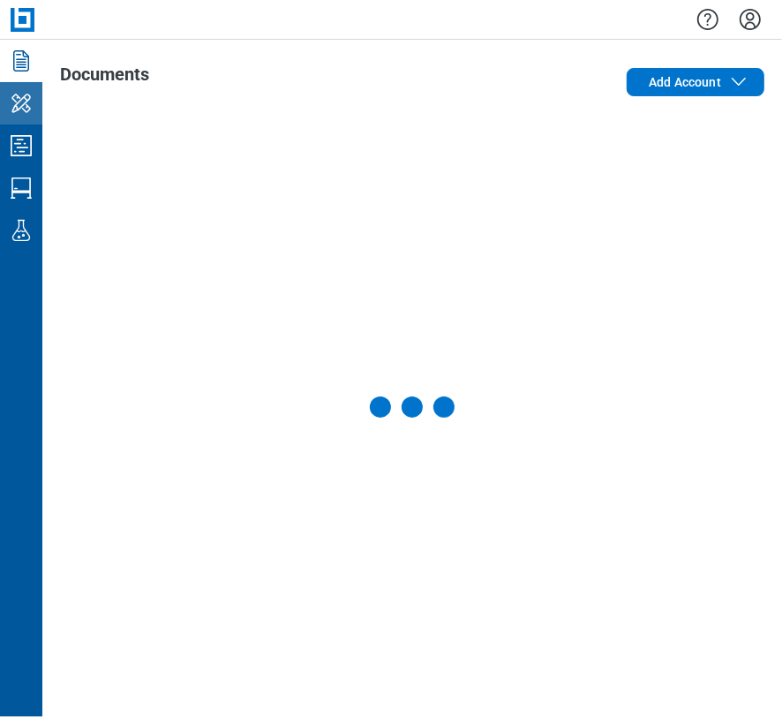
click at [20, 104] on icon "My Workspace" at bounding box center [21, 103] width 28 height 28
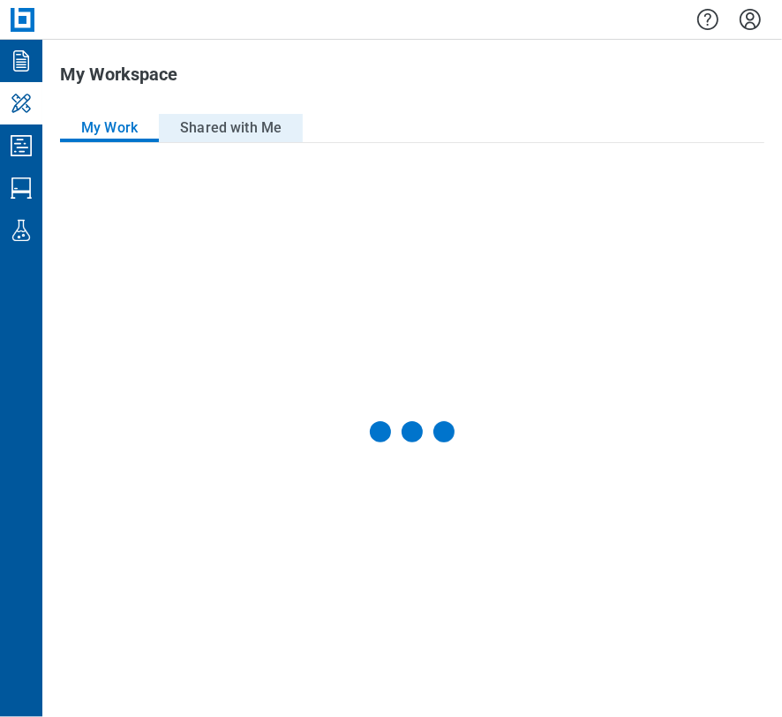
click at [225, 114] on button "Shared with Me" at bounding box center [231, 128] width 144 height 28
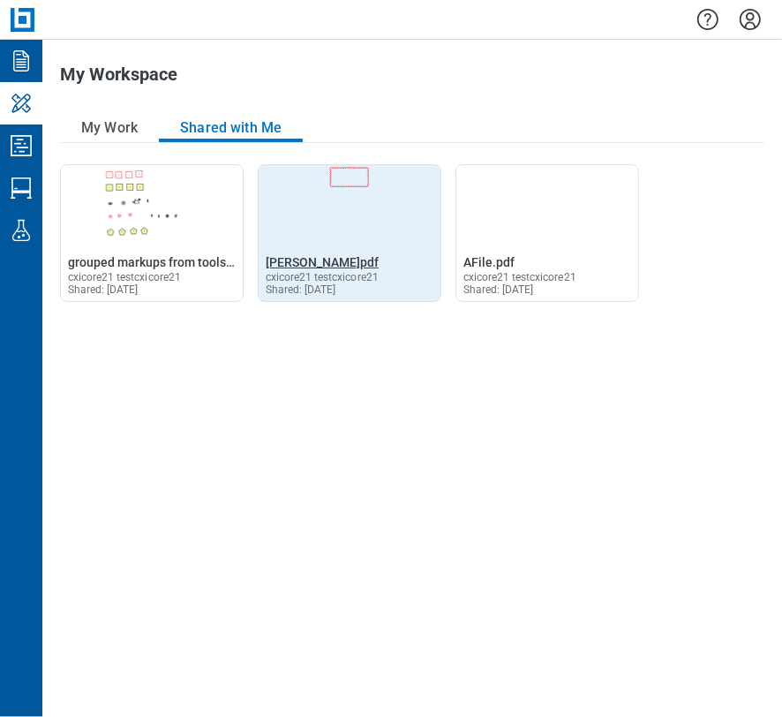
click at [308, 255] on span "B L A N K.pdf" at bounding box center [322, 262] width 113 height 14
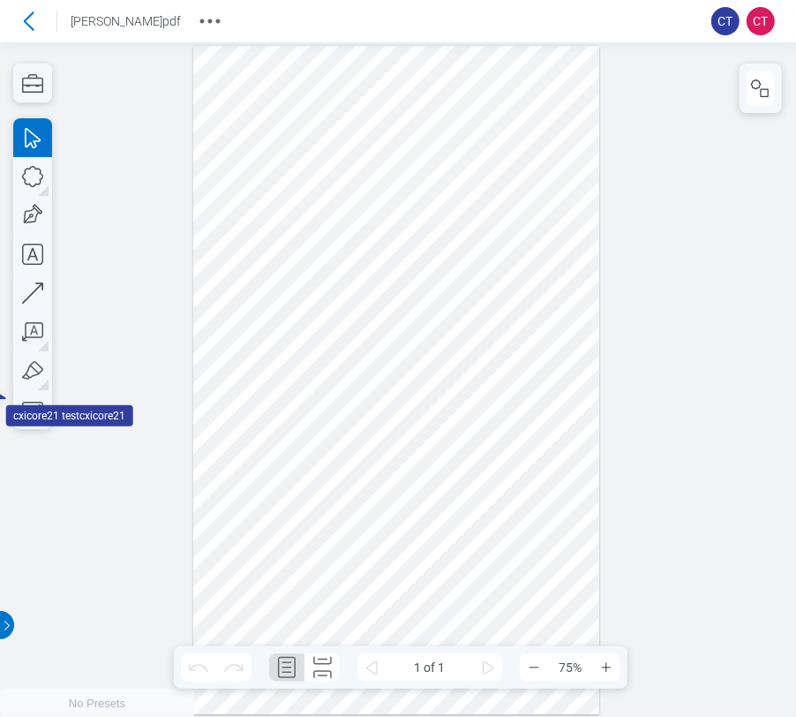
click at [541, 397] on div at bounding box center [396, 379] width 406 height 669
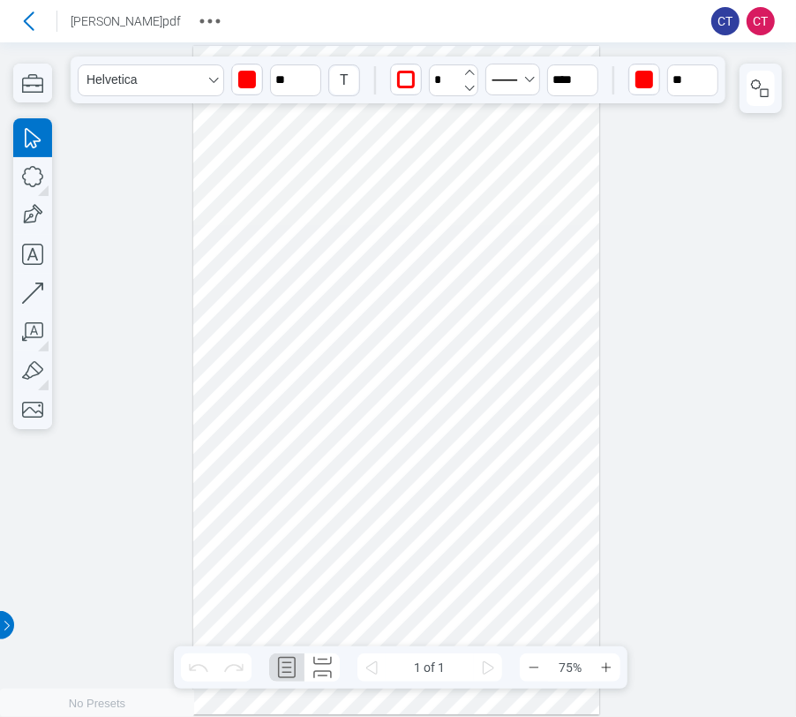
click at [469, 67] on icon "undefined_increment" at bounding box center [469, 72] width 14 height 14
type input "*"
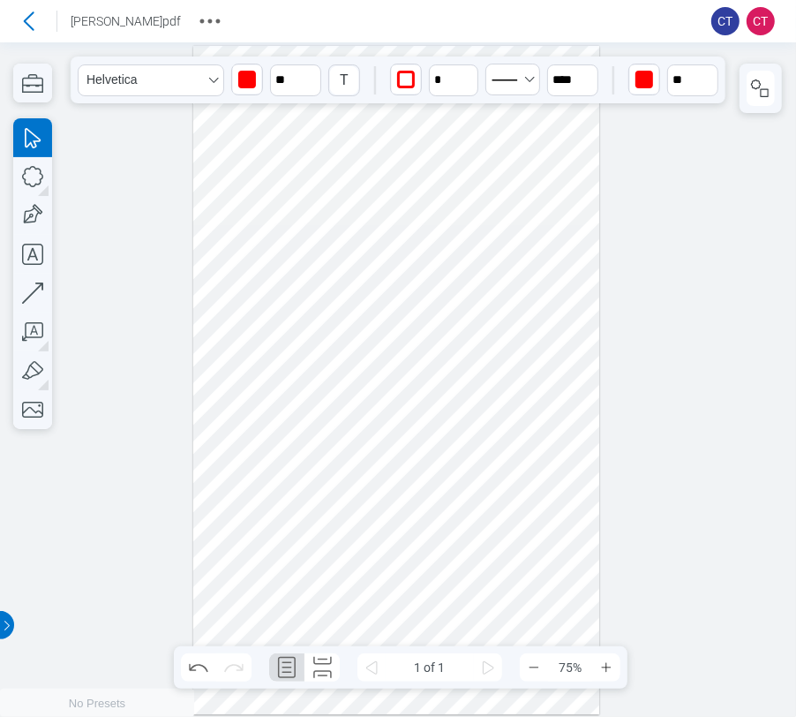
click at [538, 398] on div at bounding box center [396, 379] width 406 height 669
drag, startPoint x: 537, startPoint y: 400, endPoint x: 533, endPoint y: 412, distance: 12.8
click at [533, 412] on div at bounding box center [396, 379] width 406 height 669
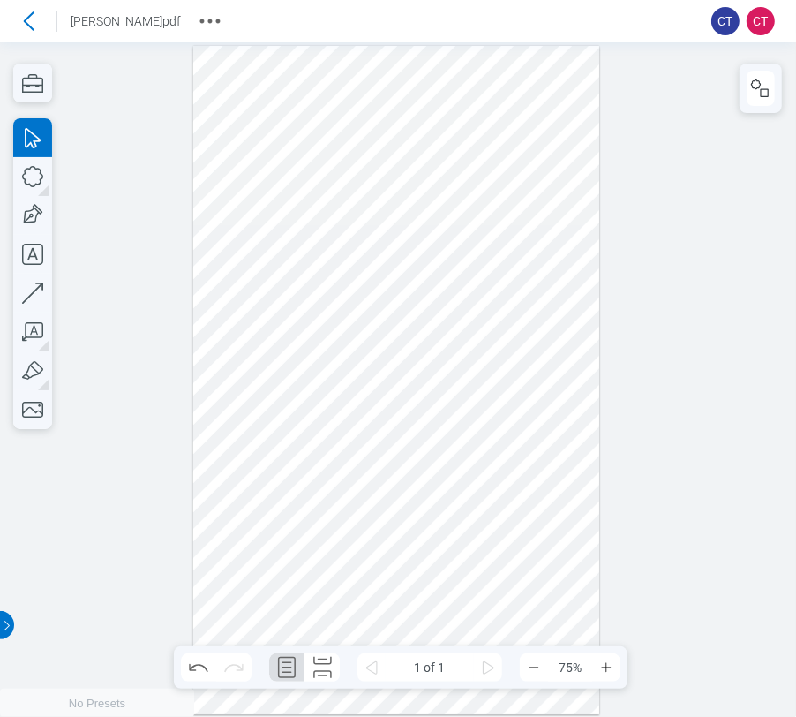
click at [573, 304] on div at bounding box center [396, 379] width 406 height 669
click at [402, 355] on div at bounding box center [396, 379] width 406 height 669
click at [560, 350] on div at bounding box center [396, 379] width 406 height 669
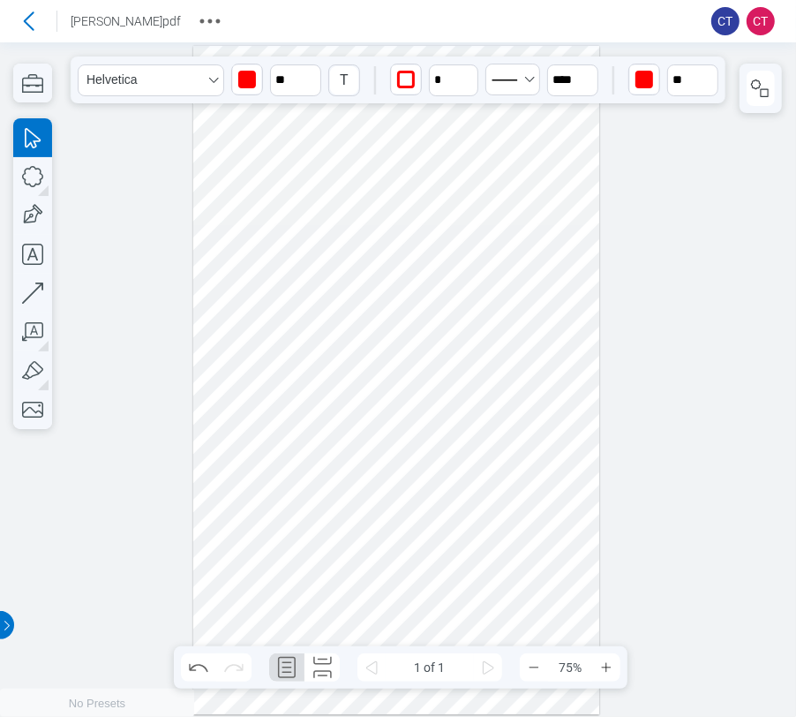
click at [553, 392] on div at bounding box center [396, 379] width 406 height 669
click at [525, 398] on div at bounding box center [396, 379] width 406 height 669
click at [499, 195] on div at bounding box center [396, 379] width 406 height 669
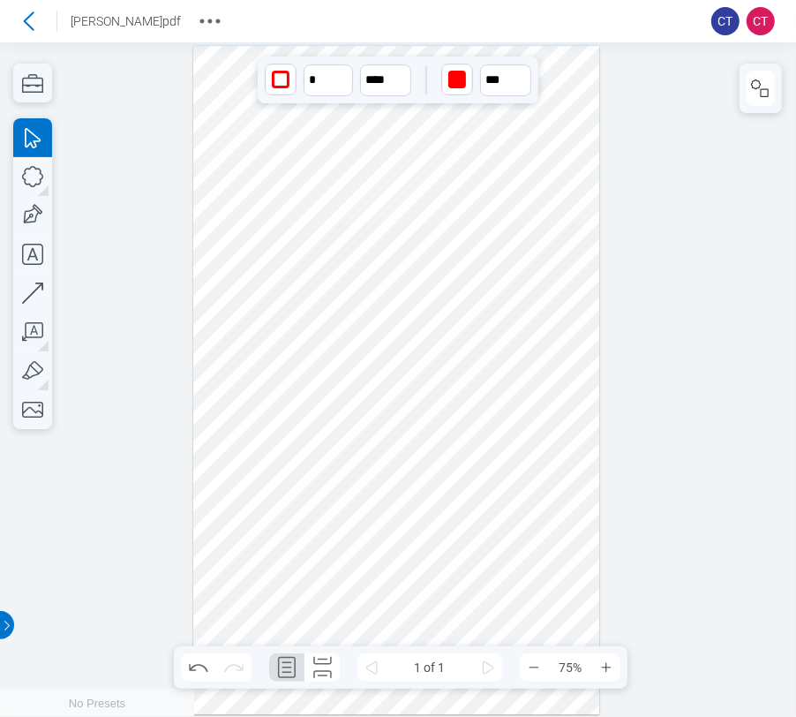
click at [259, 225] on div at bounding box center [396, 379] width 406 height 669
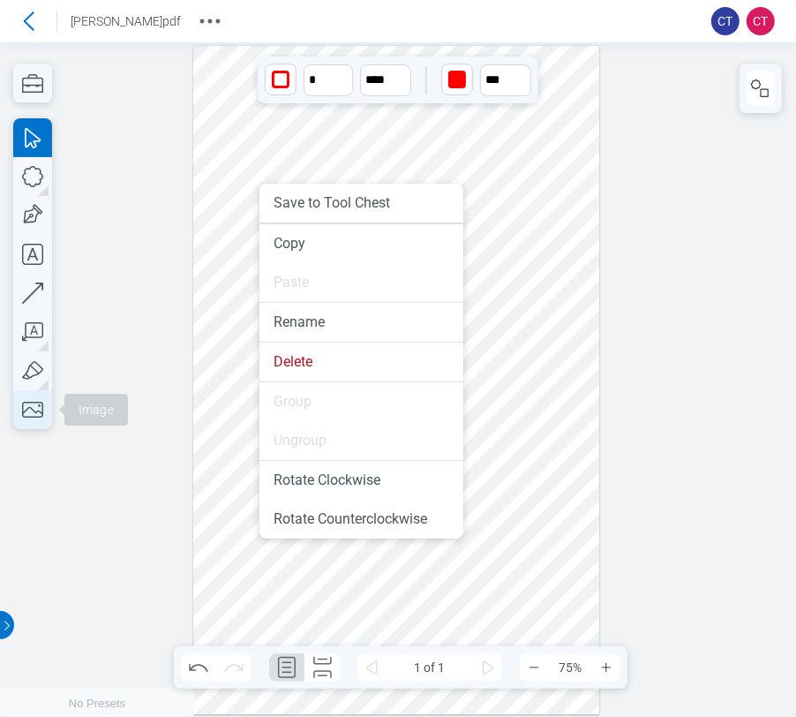
click at [17, 409] on icon "button" at bounding box center [32, 409] width 39 height 39
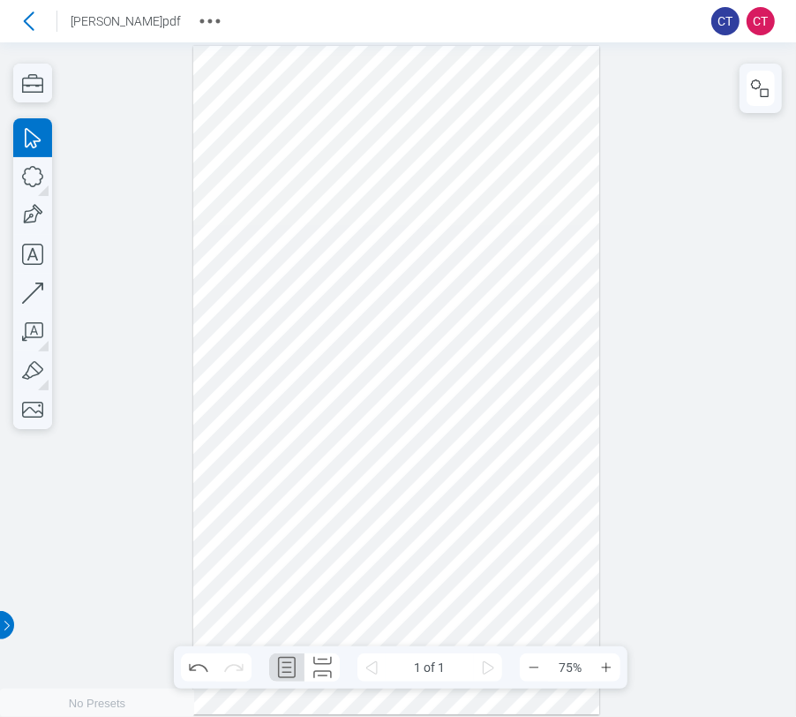
click at [537, 339] on div at bounding box center [396, 379] width 406 height 669
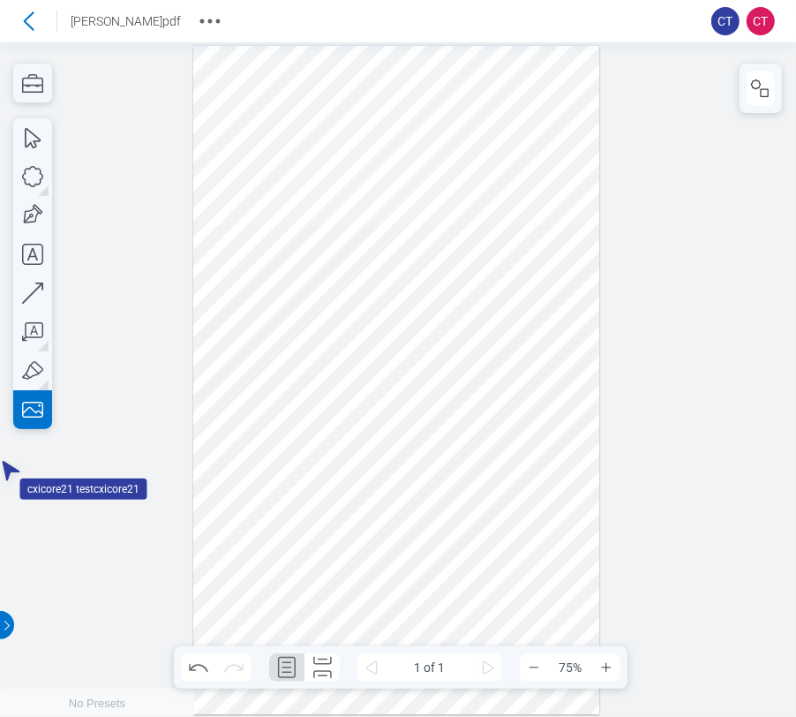
drag, startPoint x: 206, startPoint y: 423, endPoint x: 324, endPoint y: 456, distance: 122.1
click at [324, 456] on div at bounding box center [396, 379] width 406 height 669
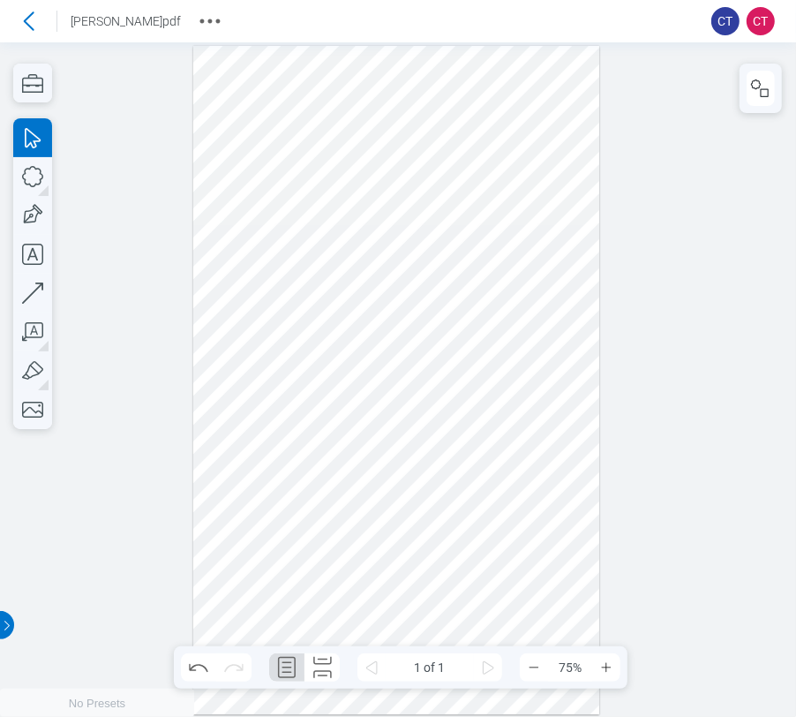
click at [327, 454] on div at bounding box center [396, 379] width 406 height 669
click at [27, 23] on icon at bounding box center [29, 20] width 11 height 19
